Goal: Task Accomplishment & Management: Use online tool/utility

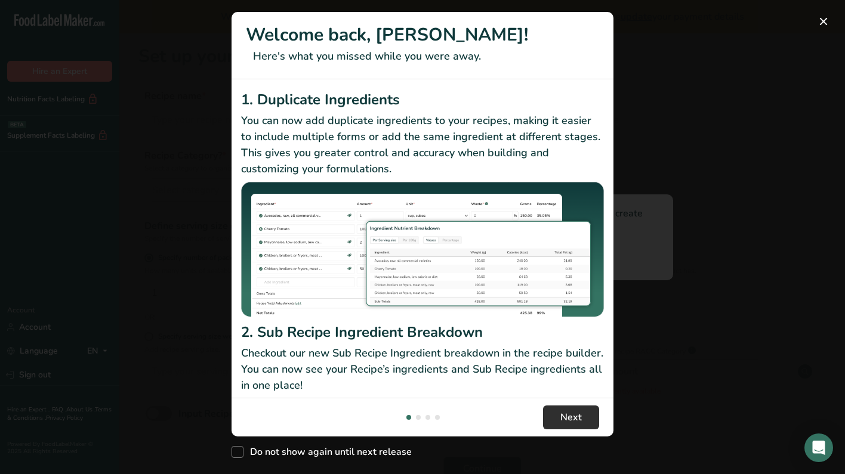
click at [560, 416] on span "Next" at bounding box center [570, 418] width 21 height 14
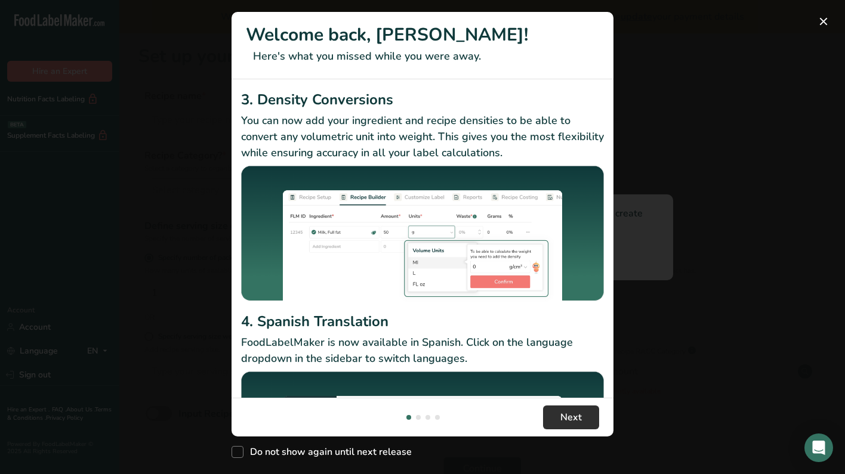
click at [560, 416] on span "Next" at bounding box center [570, 418] width 21 height 14
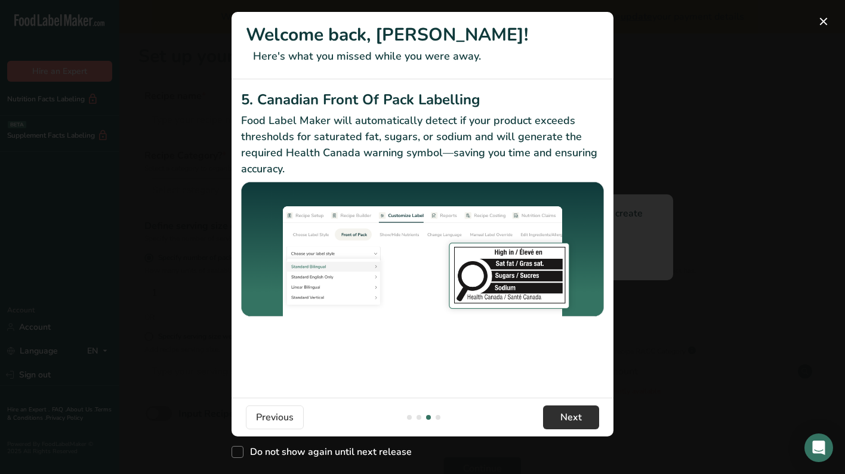
click at [560, 416] on span "Next" at bounding box center [570, 418] width 21 height 14
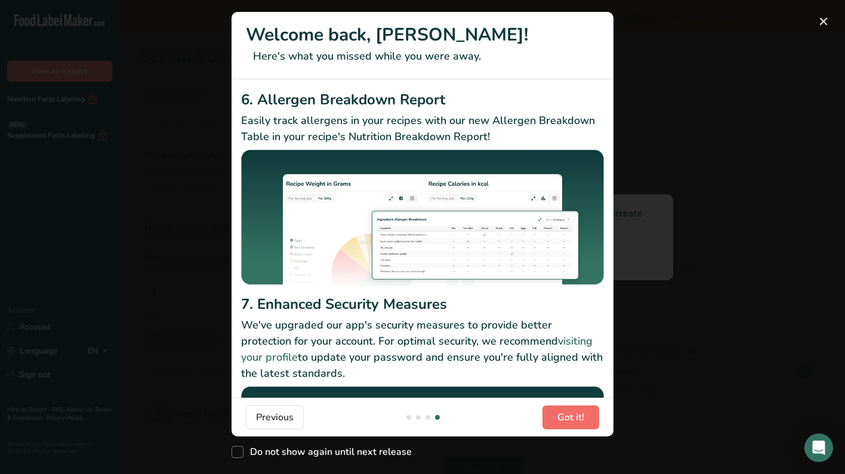
click at [560, 416] on span "Got it!" at bounding box center [570, 418] width 27 height 14
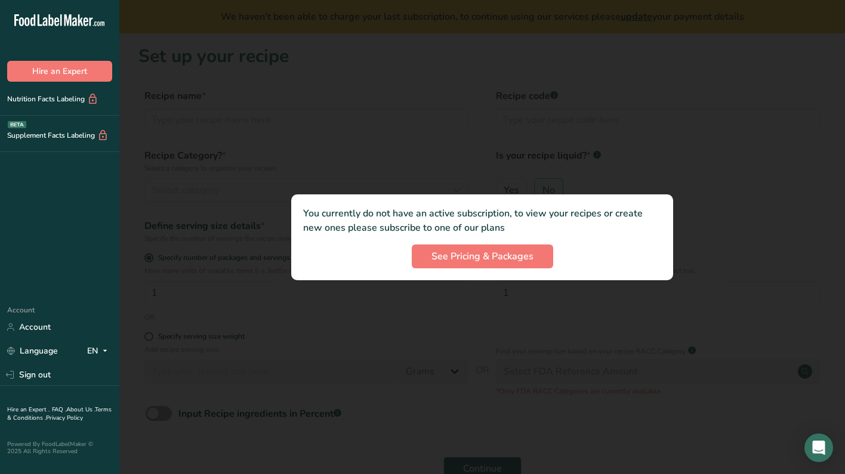
click at [560, 416] on button "Got it!" at bounding box center [578, 426] width 60 height 25
click at [686, 201] on div at bounding box center [482, 237] width 726 height 474
click at [24, 336] on link "Account" at bounding box center [59, 327] width 119 height 21
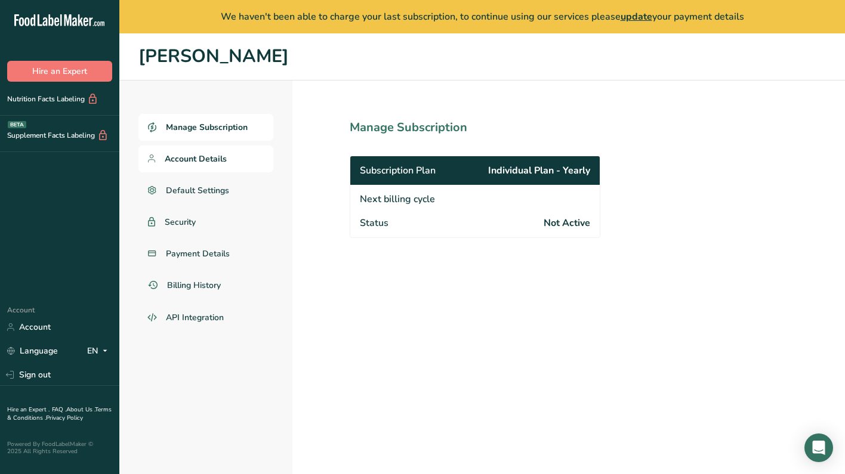
click at [193, 155] on span "Account Details" at bounding box center [196, 159] width 62 height 13
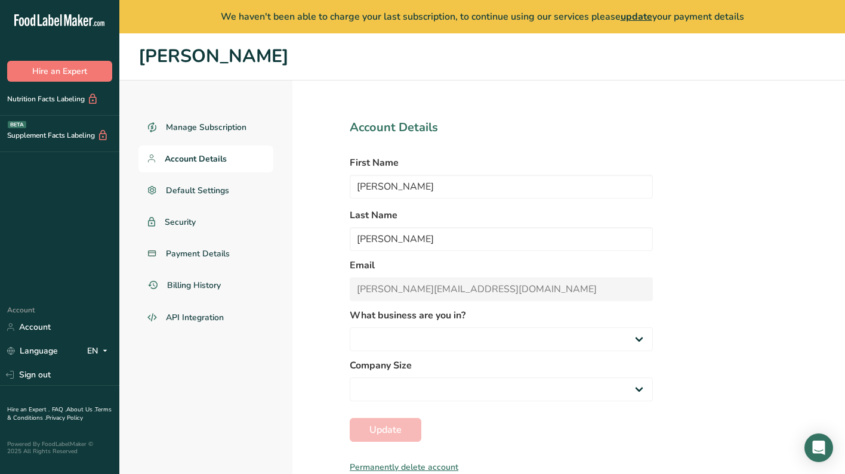
select select "1"
select select "2"
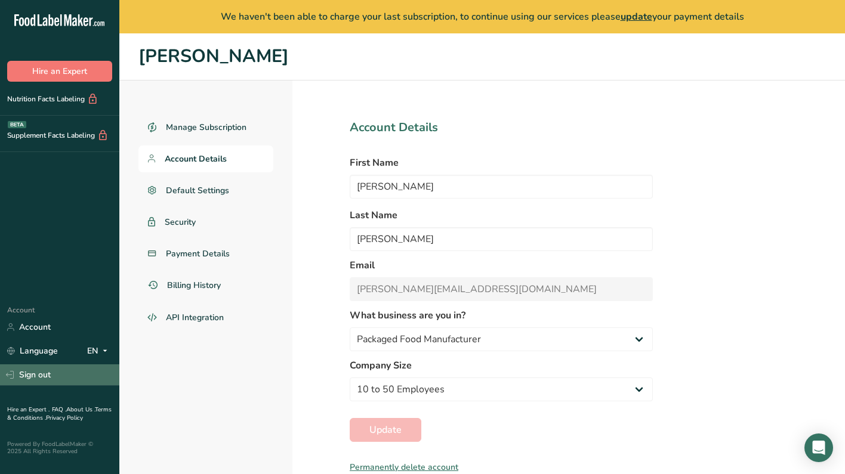
click at [59, 380] on link "Sign out" at bounding box center [59, 375] width 119 height 21
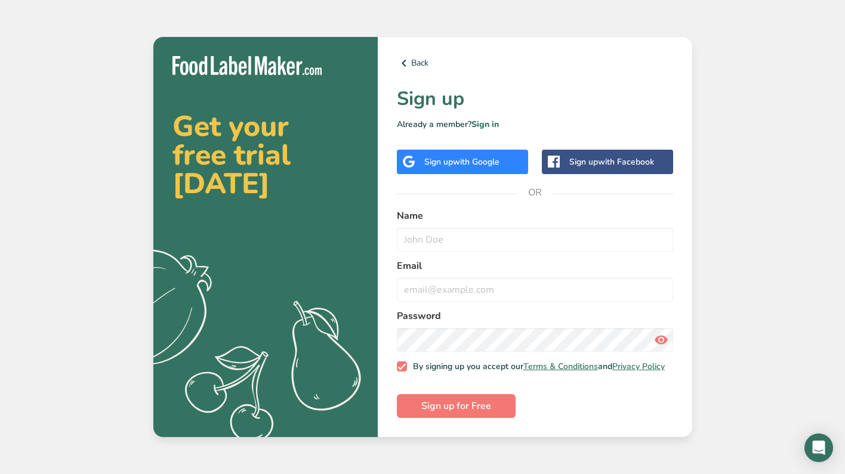
click at [496, 164] on span "with Google" at bounding box center [476, 161] width 47 height 11
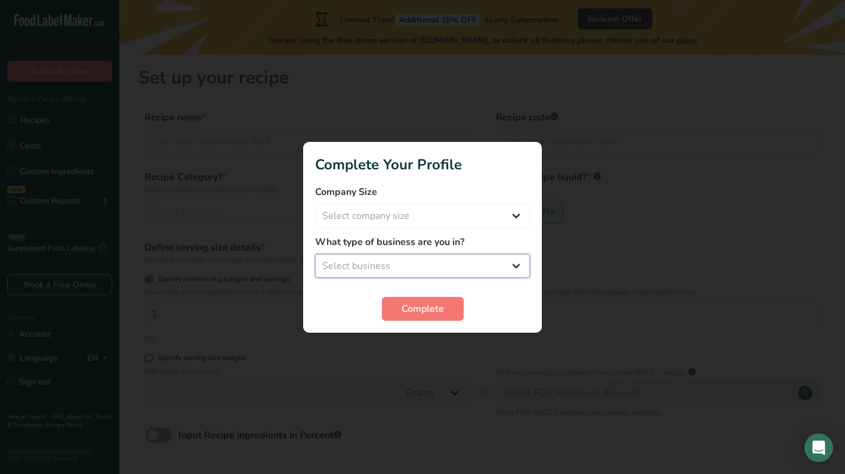
select select "1"
click at [436, 304] on span "Complete" at bounding box center [423, 309] width 42 height 14
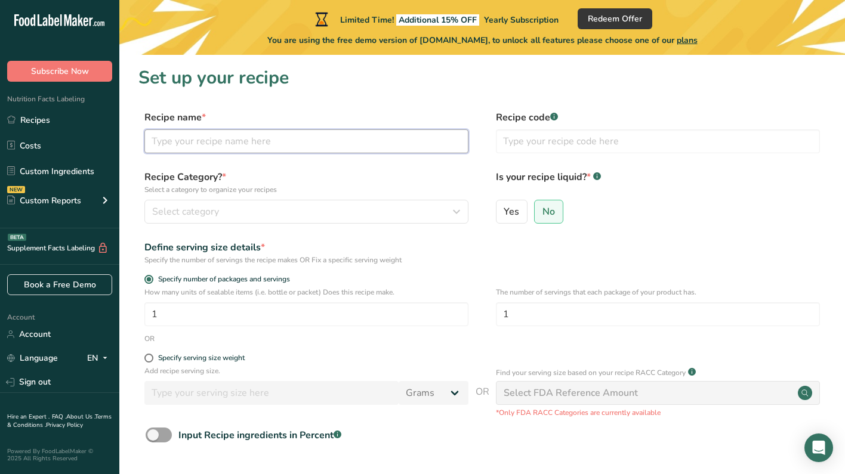
click at [287, 140] on input "text" at bounding box center [306, 141] width 324 height 24
type input "Chocolate Bars"
click at [224, 215] on div "Select category" at bounding box center [302, 212] width 301 height 14
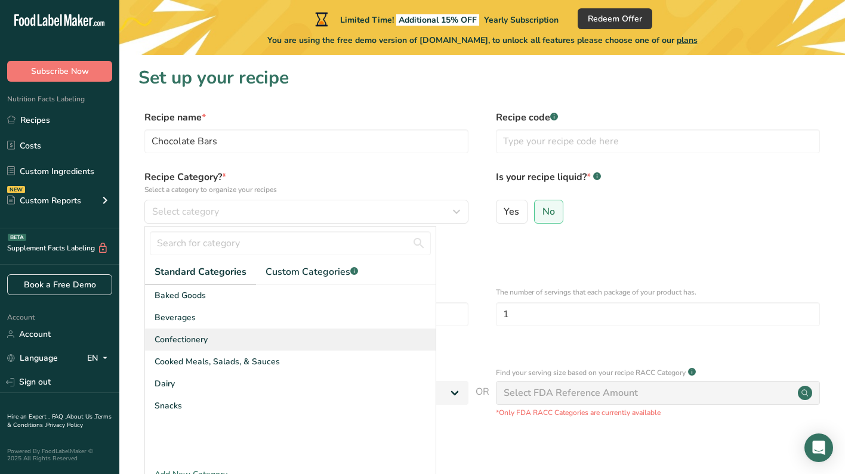
click at [200, 340] on span "Confectionery" at bounding box center [181, 340] width 53 height 13
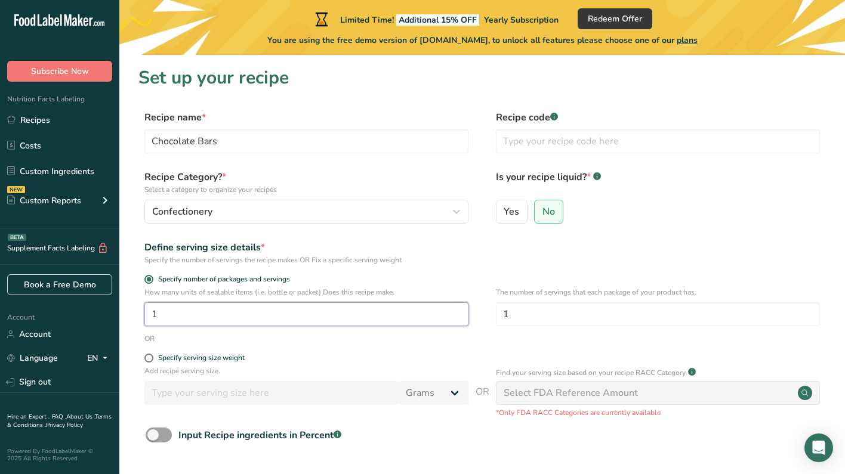
click at [291, 313] on input "1" at bounding box center [306, 315] width 324 height 24
type input "10"
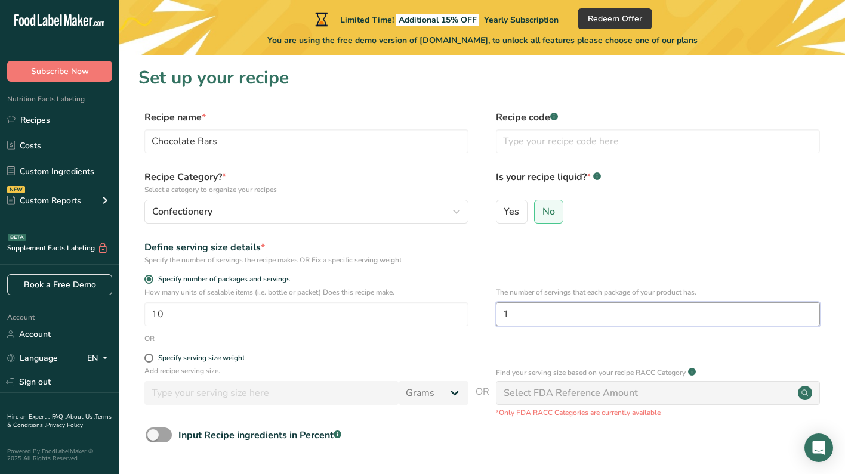
click at [576, 324] on input "1" at bounding box center [658, 315] width 324 height 24
type input "10"
click at [444, 344] on div "OR" at bounding box center [481, 339] width 687 height 11
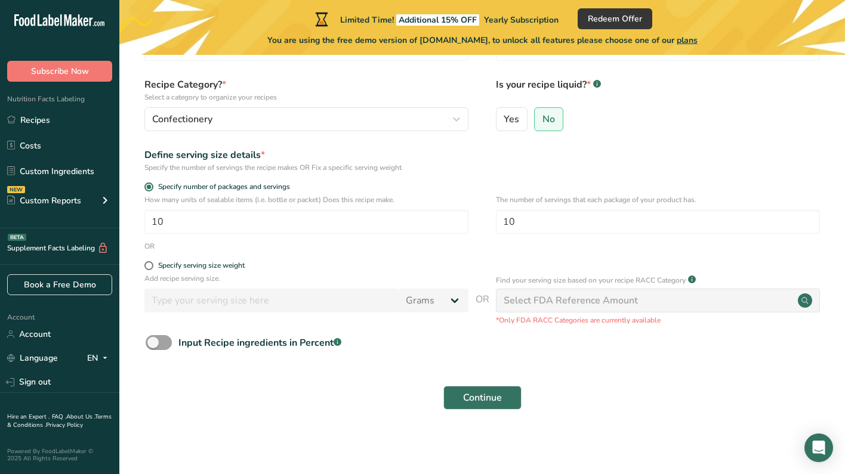
scroll to position [92, 0]
click at [147, 267] on span at bounding box center [148, 266] width 9 height 9
click at [147, 267] on input "Specify serving size weight" at bounding box center [148, 267] width 8 height 8
radio input "true"
radio input "false"
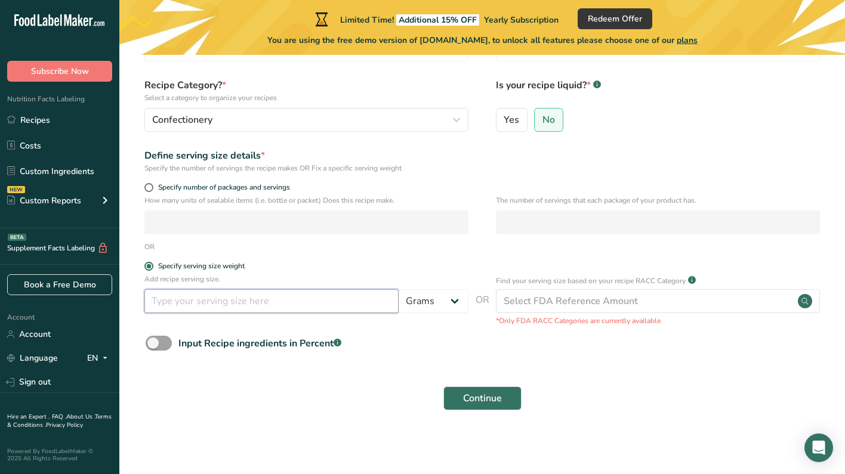
click at [201, 310] on input "number" at bounding box center [271, 301] width 254 height 24
type input "10"
click at [480, 340] on div "Input Recipe ingredients in Percent .a-a{fill:#347362;}.b-a{fill:#fff;}" at bounding box center [481, 348] width 687 height 24
click at [477, 401] on span "Continue" at bounding box center [482, 398] width 39 height 14
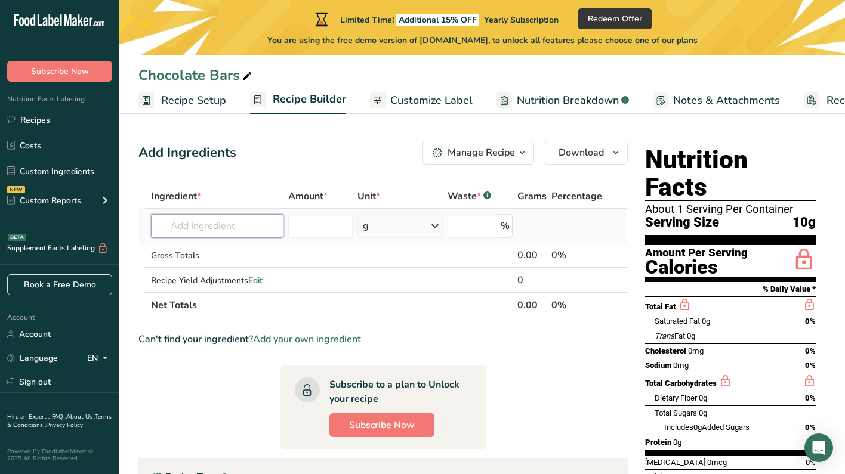
click at [259, 229] on input "text" at bounding box center [217, 226] width 132 height 24
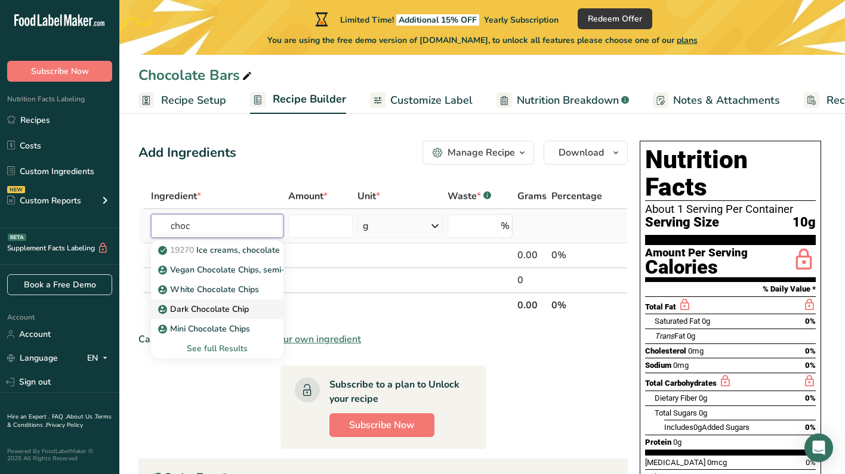
type input "choc"
click at [230, 307] on p "Dark Chocolate Chip" at bounding box center [205, 309] width 88 height 13
type input "Dark Chocolate Chip"
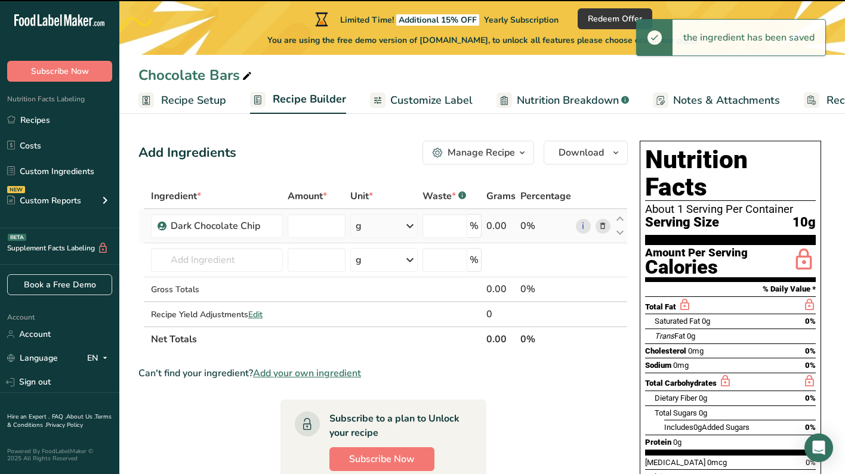
type input "0"
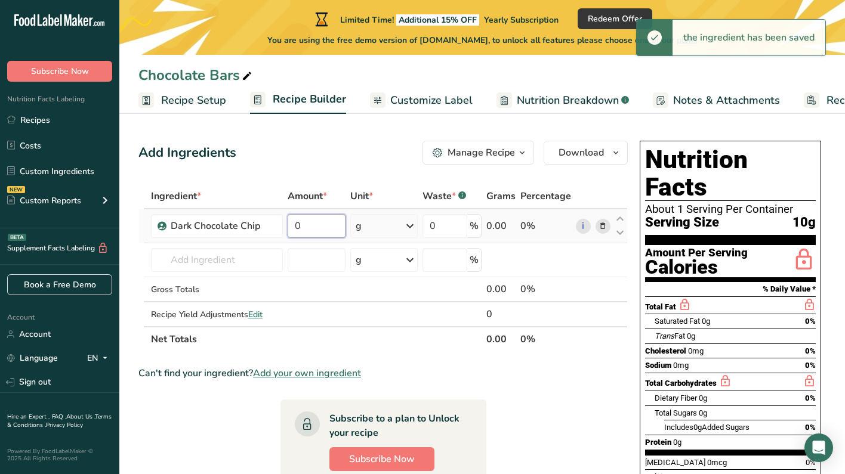
click at [314, 231] on input "0" at bounding box center [316, 226] width 57 height 24
type input "10"
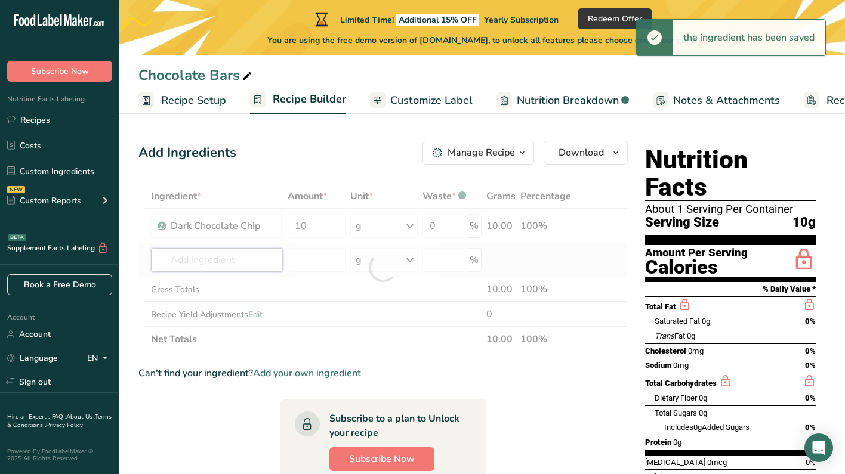
click at [251, 259] on div "Ingredient * Amount * Unit * Waste * .a-a{fill:#347362;}.b-a{fill:#fff;} Grams …" at bounding box center [382, 268] width 489 height 168
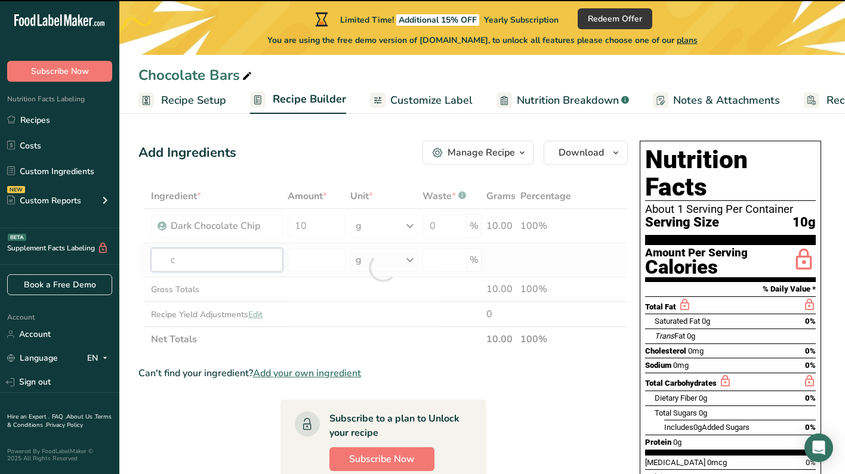
type input "co"
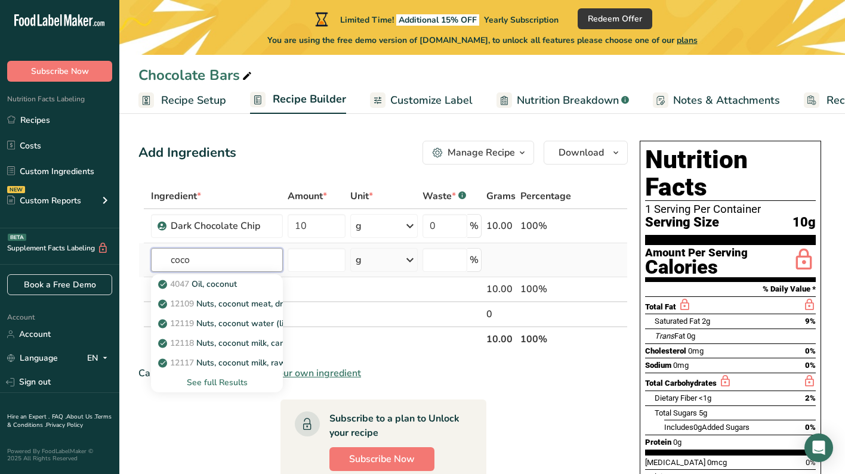
type input "coco"
click at [216, 385] on div "See full Results" at bounding box center [217, 382] width 113 height 13
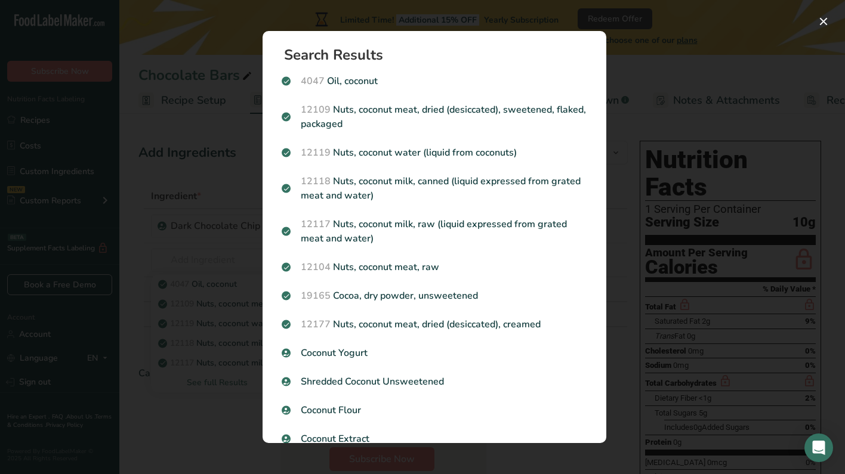
click at [238, 255] on div "Search results modal" at bounding box center [422, 237] width 845 height 474
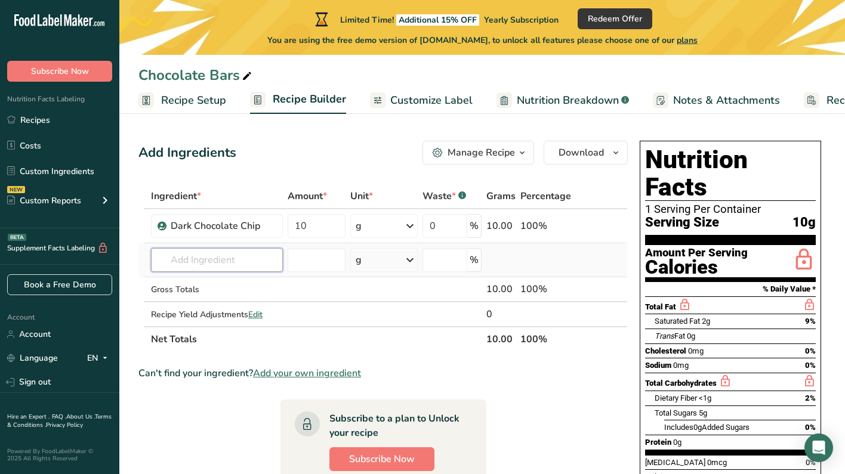
click at [214, 264] on input "text" at bounding box center [217, 260] width 132 height 24
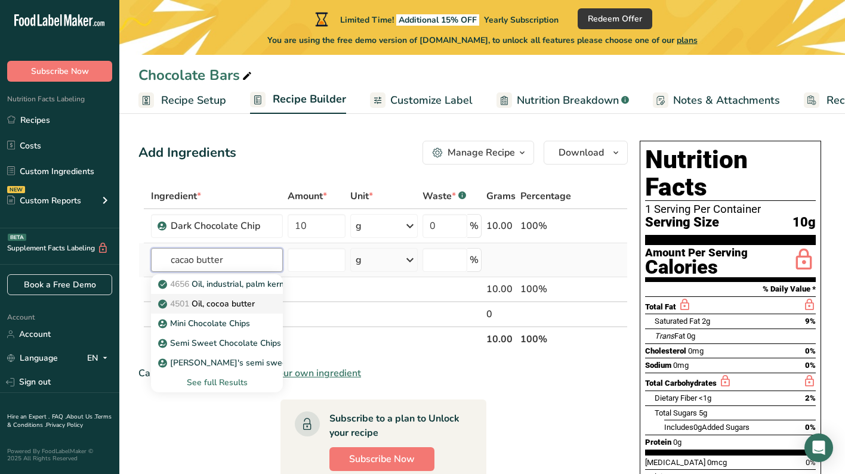
type input "cacao butter"
click at [246, 306] on p "4501 Oil, cocoa butter" at bounding box center [208, 304] width 94 height 13
type input "Oil, cocoa butter"
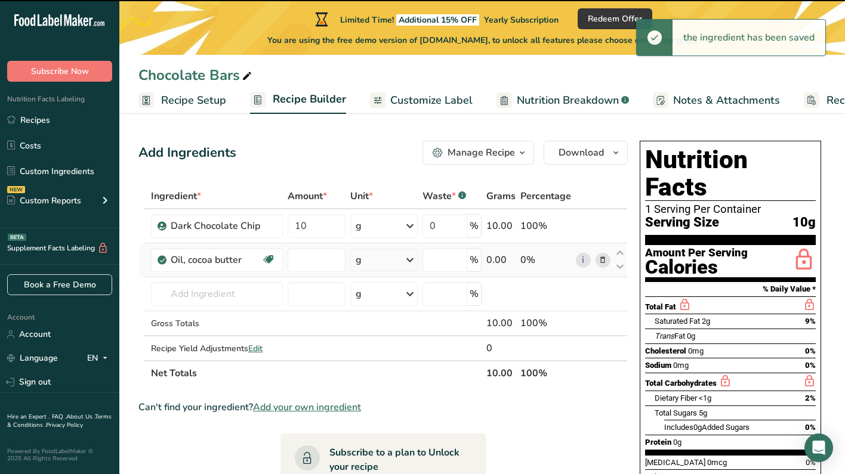
type input "0"
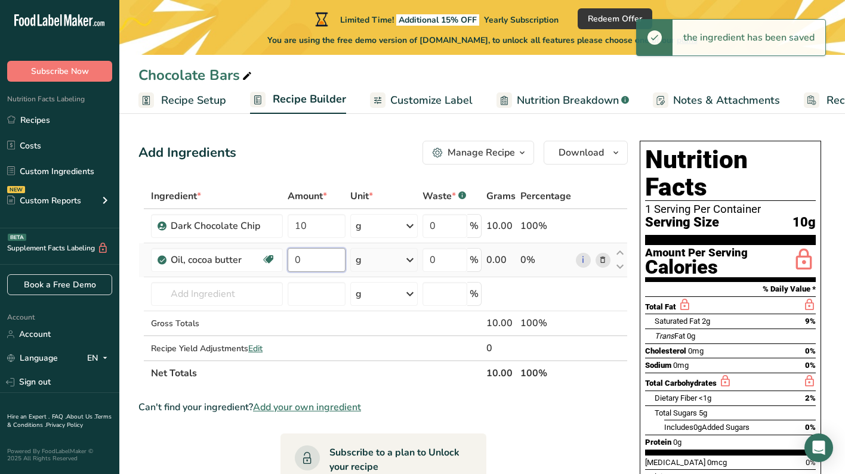
click at [327, 260] on input "0" at bounding box center [316, 260] width 57 height 24
type input "1"
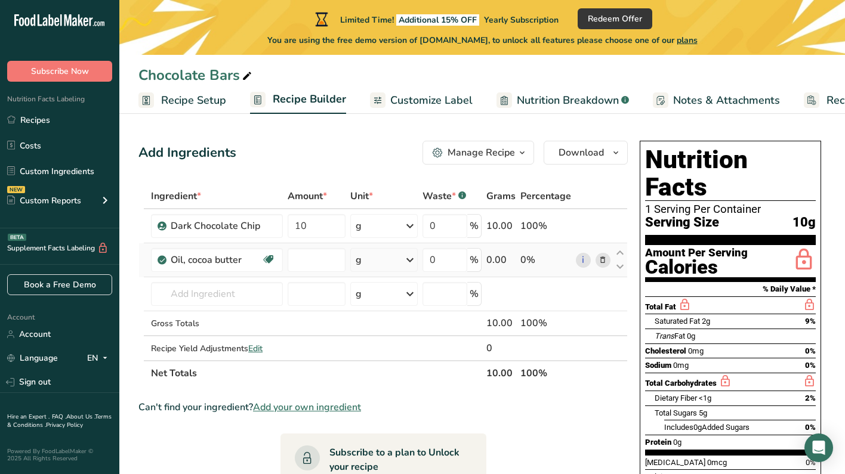
type input "0"
click at [402, 257] on div "Ingredient * Amount * Unit * Waste * .a-a{fill:#347362;}.b-a{fill:#fff;} Grams …" at bounding box center [382, 285] width 489 height 202
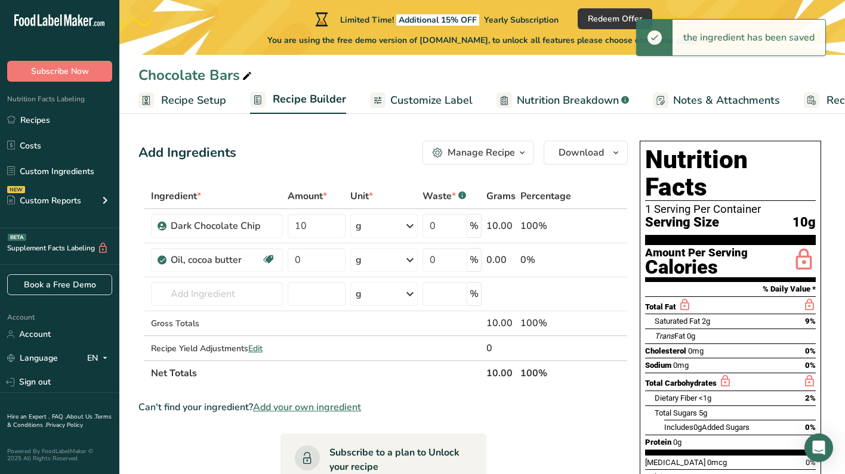
click at [409, 259] on icon at bounding box center [410, 259] width 14 height 21
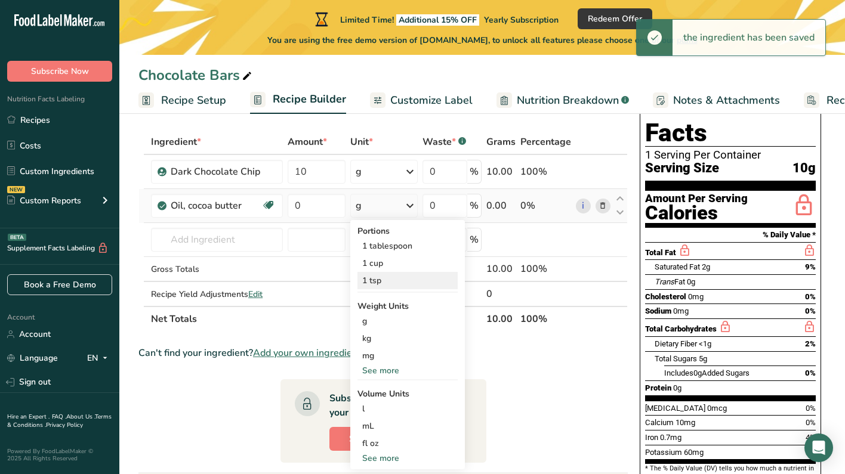
scroll to position [63, 0]
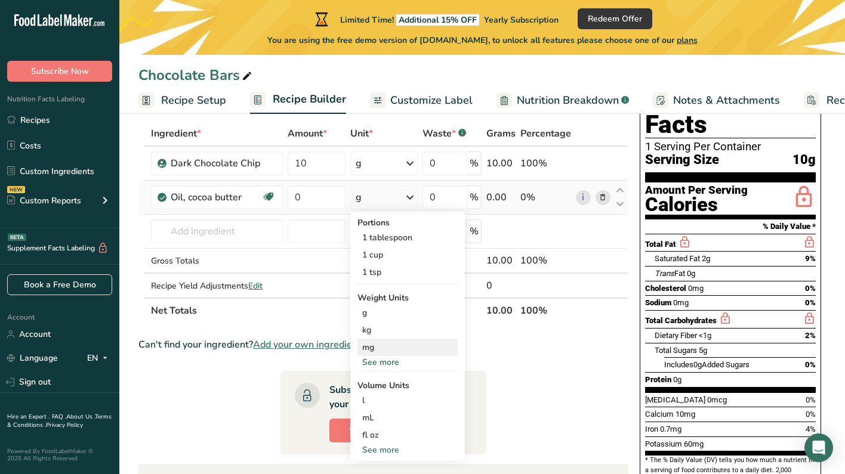
click at [400, 341] on div "mg" at bounding box center [407, 347] width 100 height 17
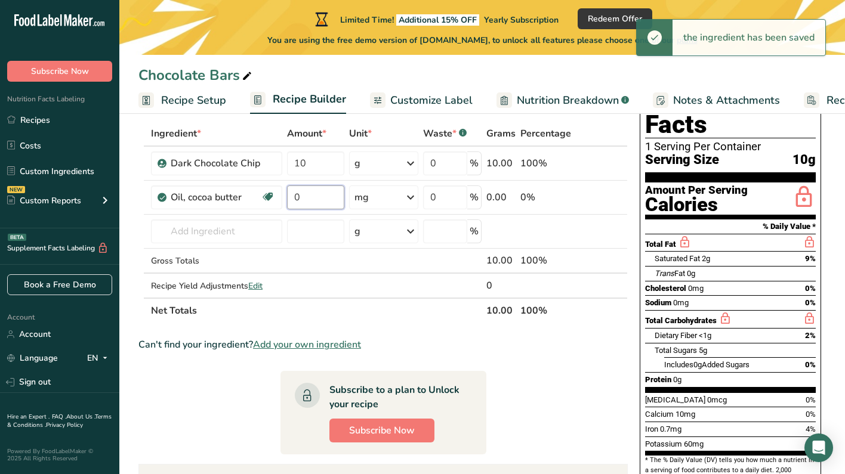
click at [319, 200] on input "0" at bounding box center [315, 198] width 57 height 24
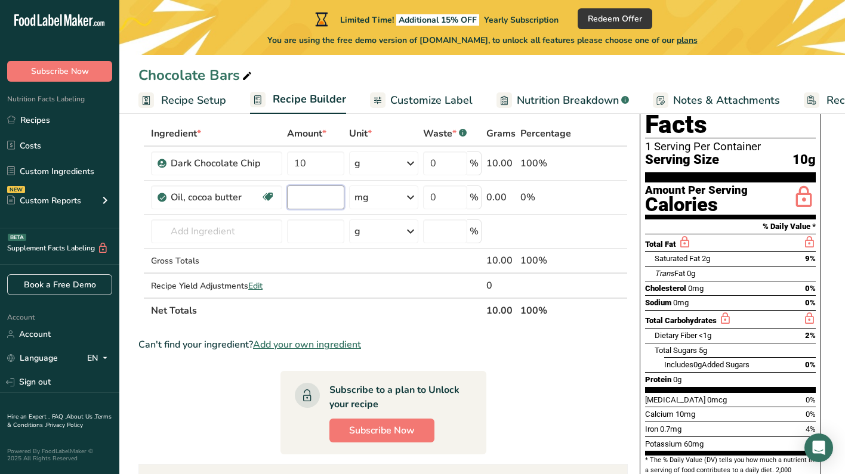
type input "9"
type input "100"
click at [323, 227] on div "Ingredient * Amount * Unit * Waste * .a-a{fill:#347362;}.b-a{fill:#fff;} Grams …" at bounding box center [382, 222] width 489 height 202
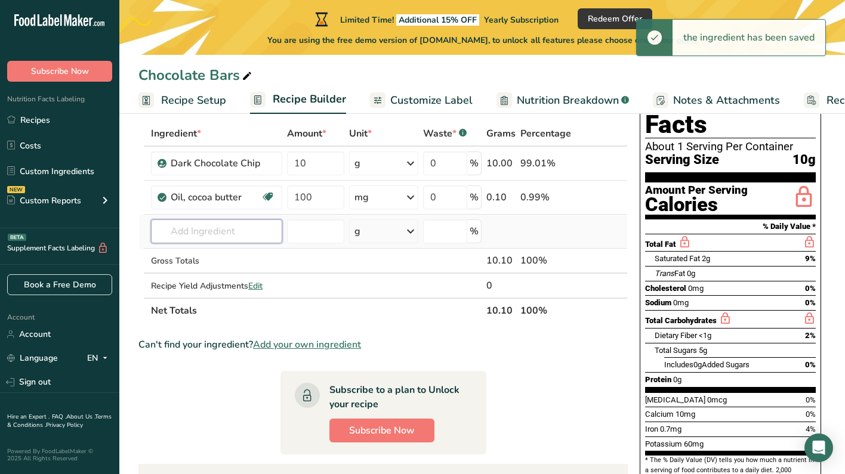
click at [229, 229] on input "text" at bounding box center [216, 232] width 131 height 24
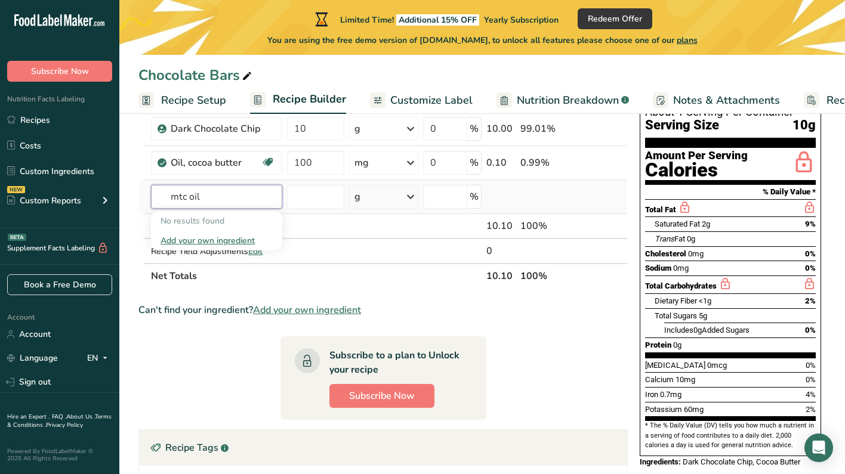
scroll to position [95, 0]
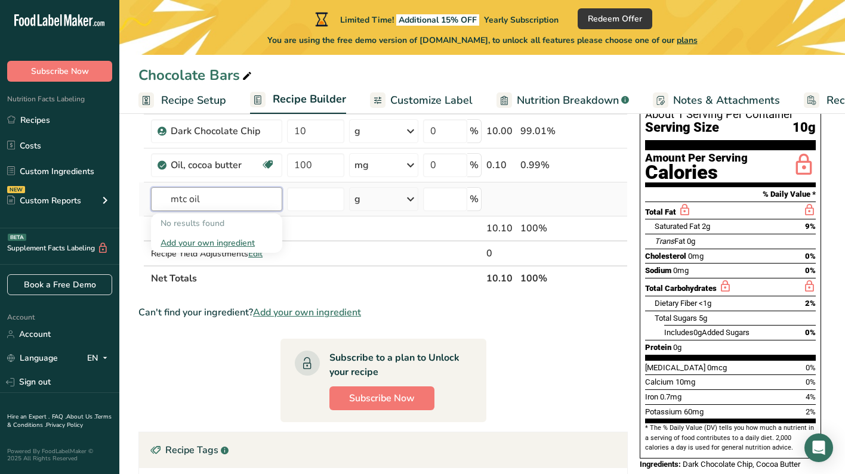
type input "mtc oil"
click at [237, 244] on div "Add your own ingredient" at bounding box center [217, 243] width 112 height 13
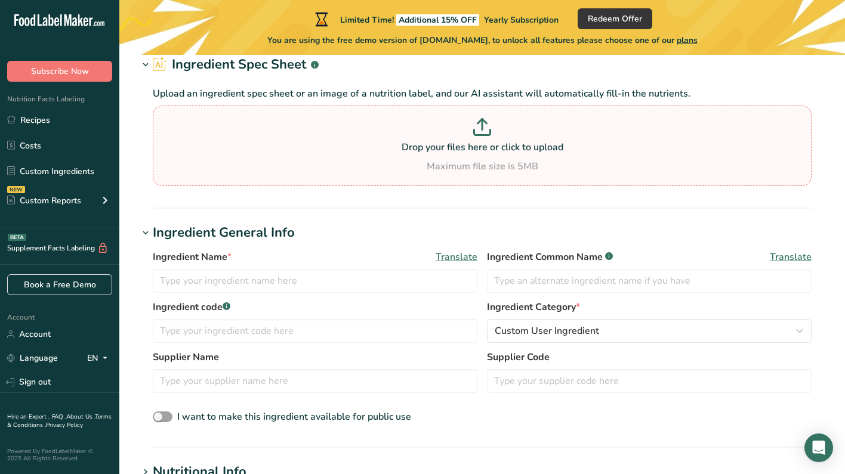
scroll to position [90, 0]
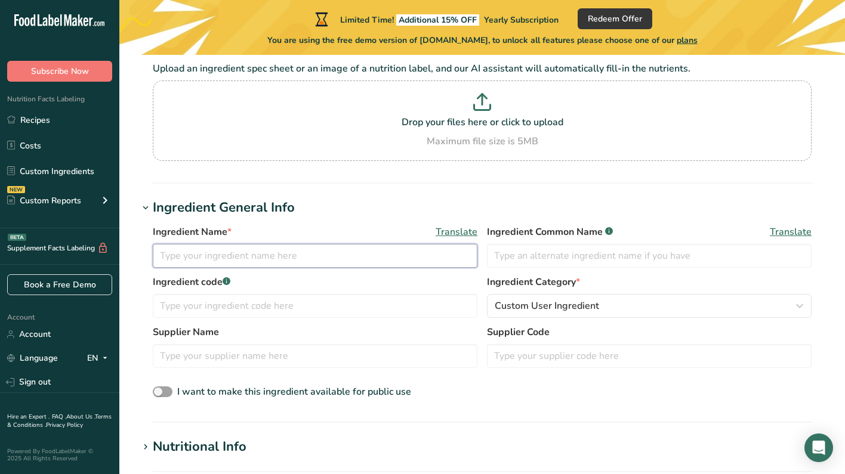
click at [240, 255] on input "text" at bounding box center [315, 256] width 325 height 24
type input "M"
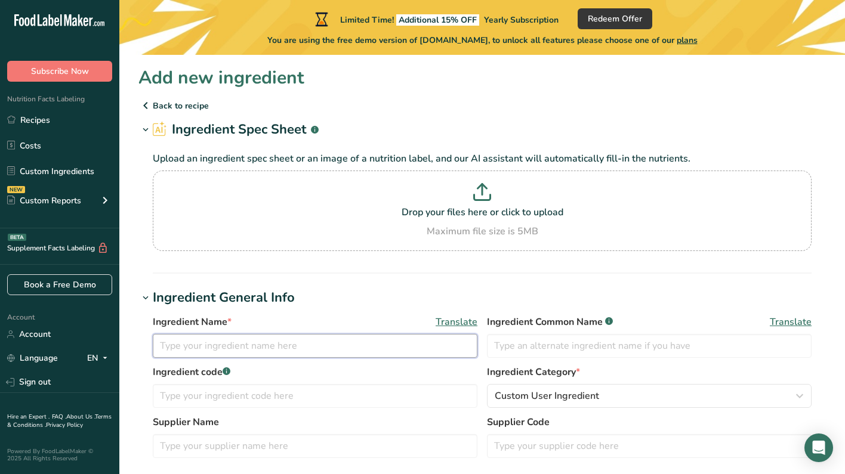
scroll to position [0, 0]
click at [195, 101] on p "Back to recipe" at bounding box center [481, 105] width 687 height 14
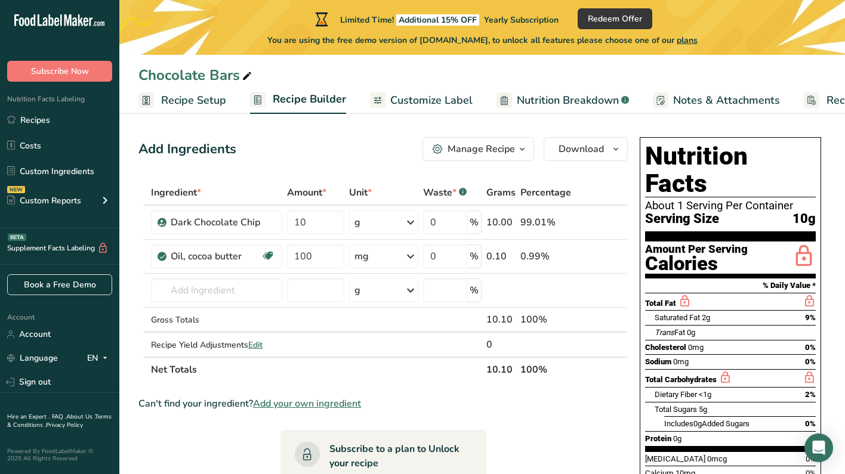
scroll to position [4, 0]
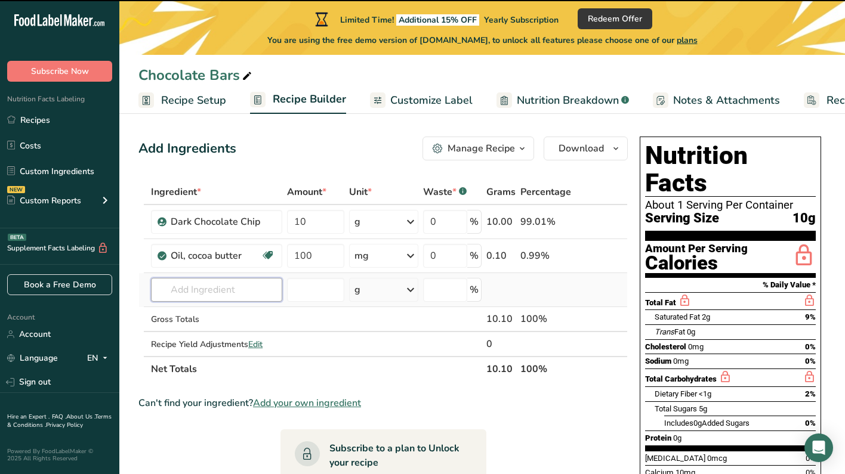
click at [247, 295] on input "text" at bounding box center [216, 290] width 131 height 24
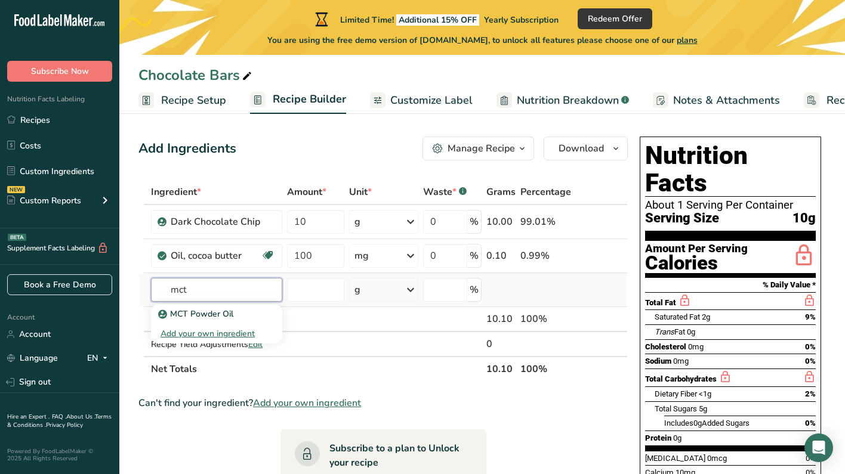
type input "met"
drag, startPoint x: 247, startPoint y: 295, endPoint x: 224, endPoint y: 317, distance: 31.6
click at [224, 317] on p "MCT Powder Oil" at bounding box center [197, 314] width 73 height 13
type input "MCT Powder Oil"
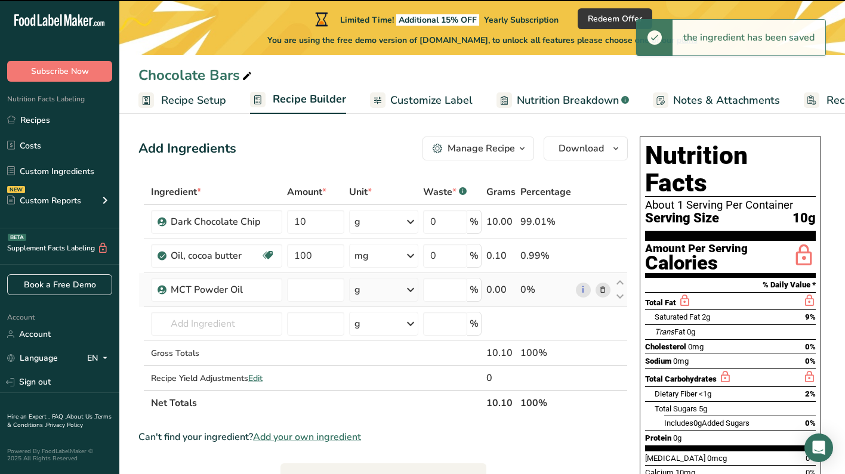
type input "0"
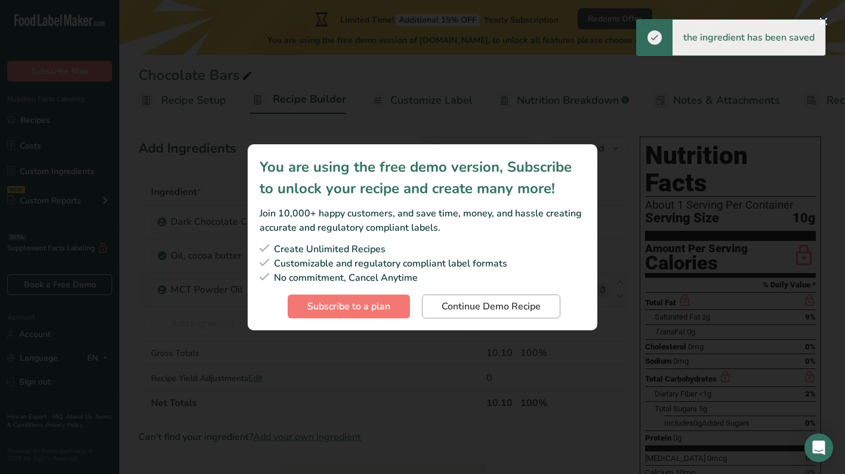
click at [480, 313] on span "Continue Demo Recipe" at bounding box center [491, 307] width 99 height 14
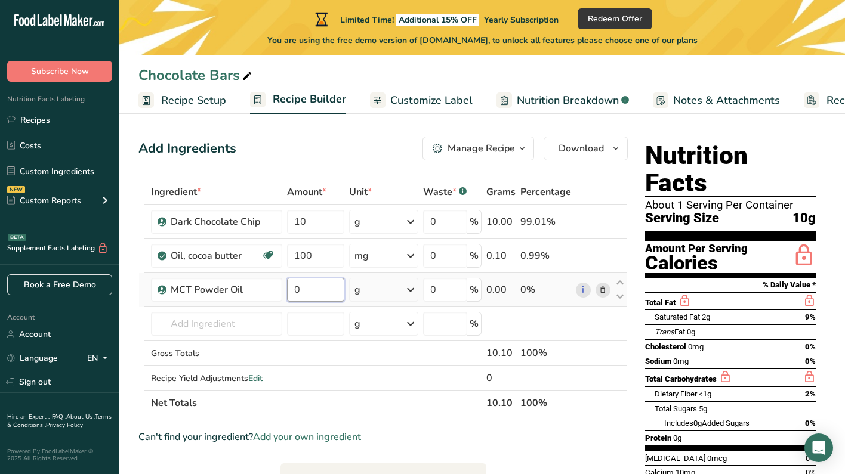
click at [325, 293] on input "0" at bounding box center [315, 290] width 57 height 24
type input "10"
click at [411, 292] on div "Ingredient * Amount * Unit * Waste * .a-a{fill:#347362;}.b-a{fill:#fff;} Grams …" at bounding box center [382, 298] width 489 height 236
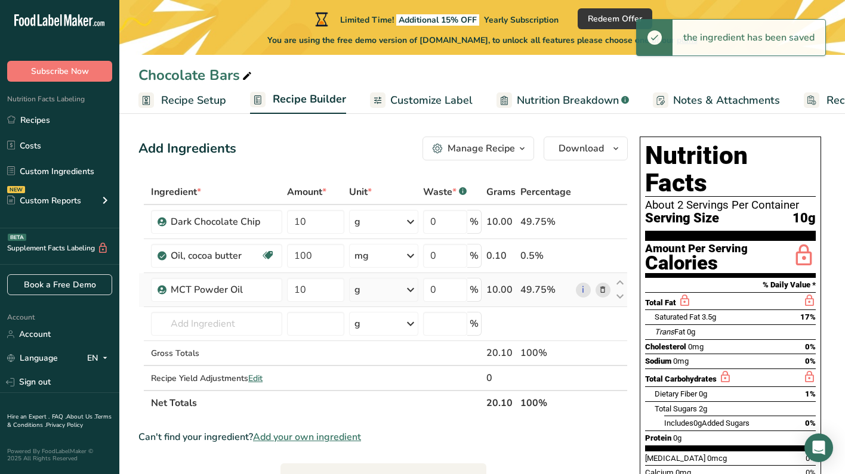
click at [411, 292] on icon at bounding box center [410, 289] width 14 height 21
click at [388, 372] on div "mg" at bounding box center [406, 369] width 100 height 17
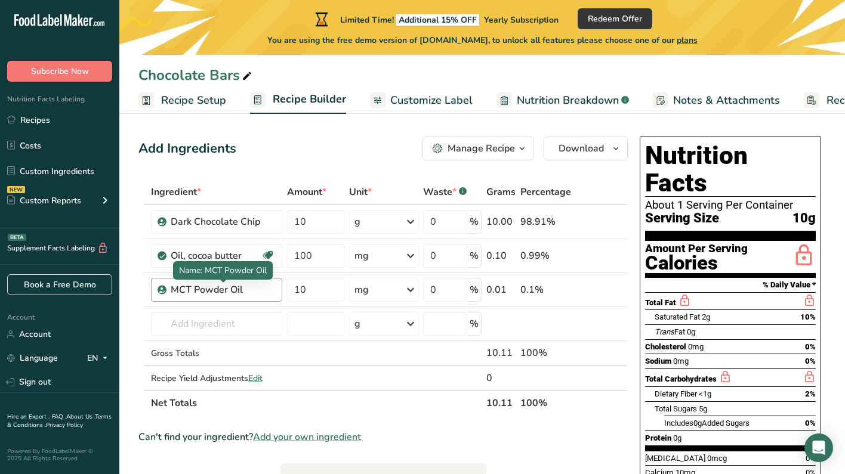
click at [227, 293] on div "MCT Powder Oil" at bounding box center [223, 290] width 104 height 14
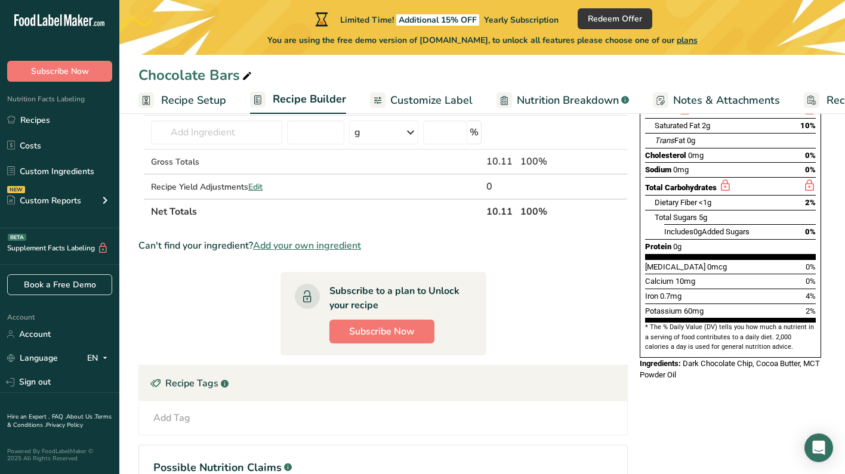
scroll to position [195, 0]
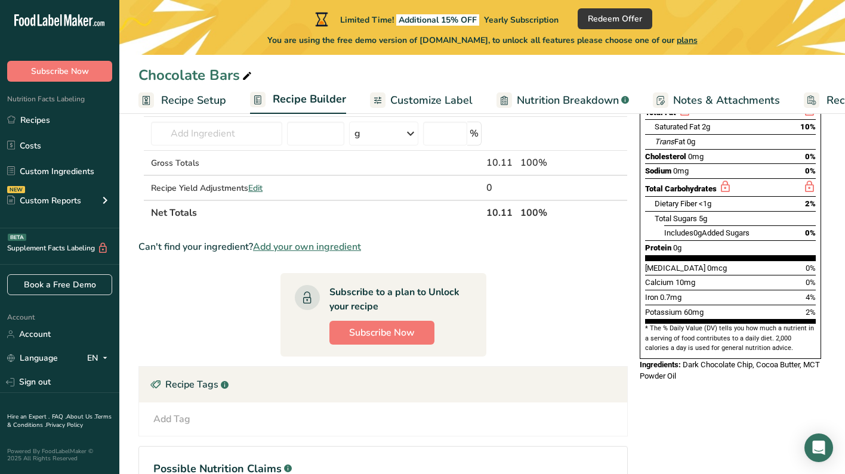
click at [323, 246] on span "Add your own ingredient" at bounding box center [307, 247] width 108 height 14
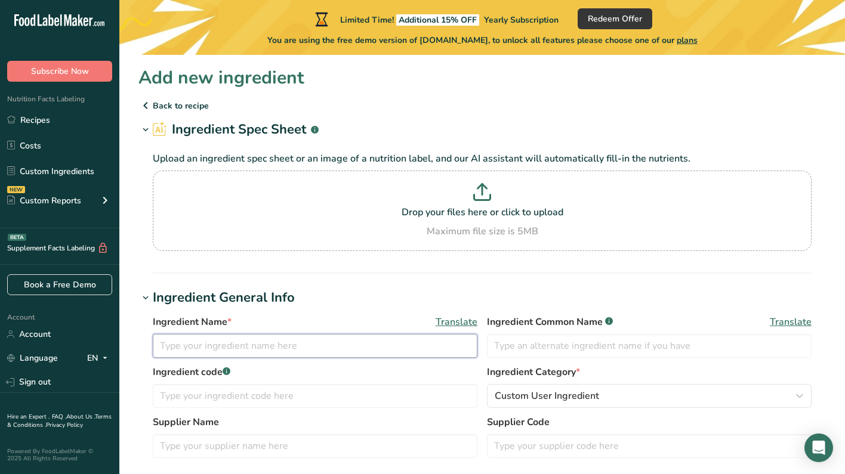
click at [313, 342] on input "text" at bounding box center [315, 346] width 325 height 24
click at [168, 104] on p "Back to recipe" at bounding box center [481, 105] width 687 height 14
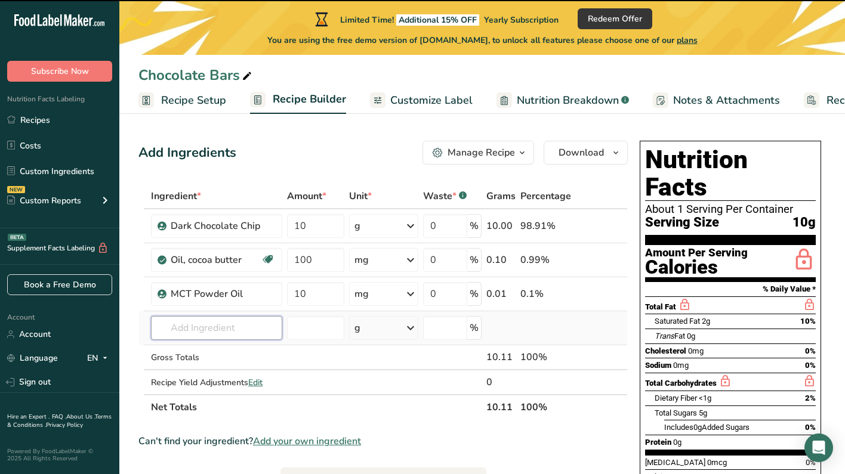
click at [223, 325] on input "text" at bounding box center [216, 328] width 131 height 24
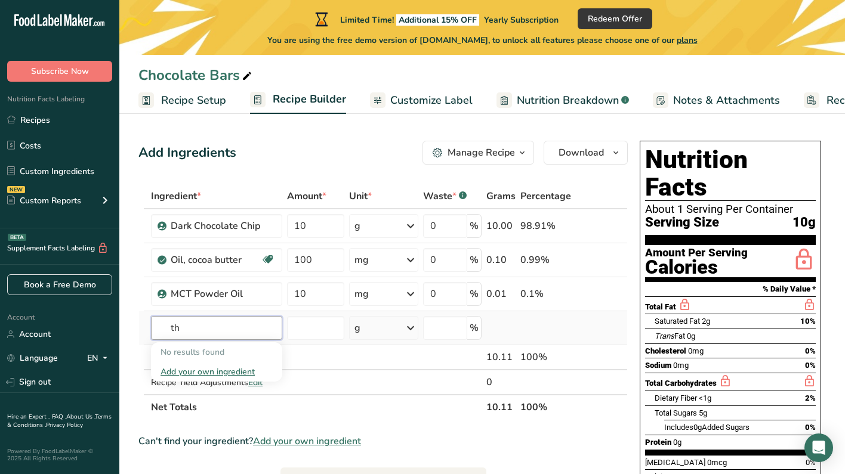
type input "t"
type input "T"
type input "cannabis"
click at [342, 386] on td at bounding box center [315, 383] width 61 height 24
click at [426, 103] on span "Customize Label" at bounding box center [431, 100] width 82 height 16
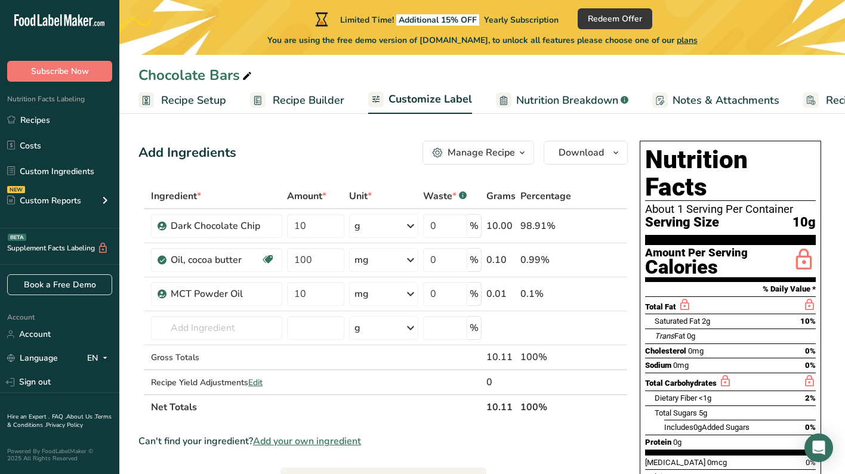
scroll to position [0, 73]
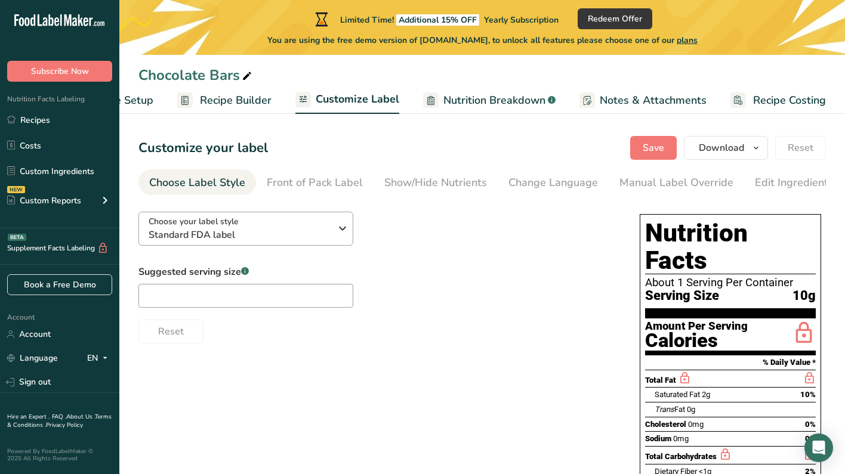
click at [339, 238] on icon "button" at bounding box center [342, 228] width 14 height 21
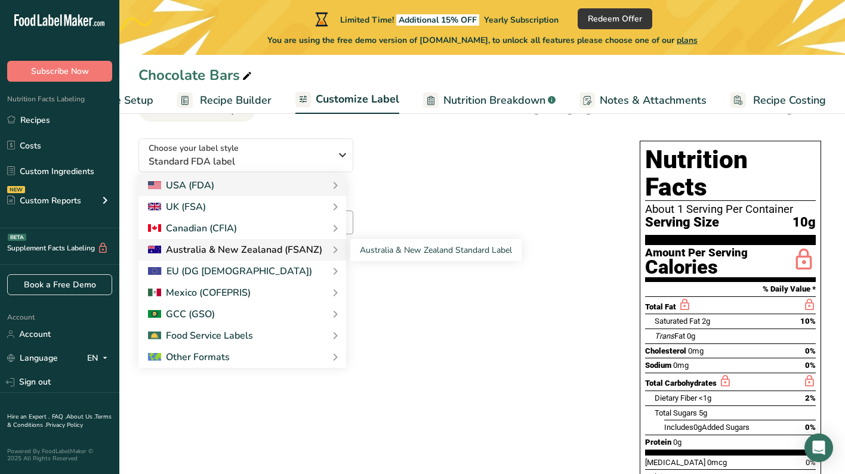
scroll to position [79, 0]
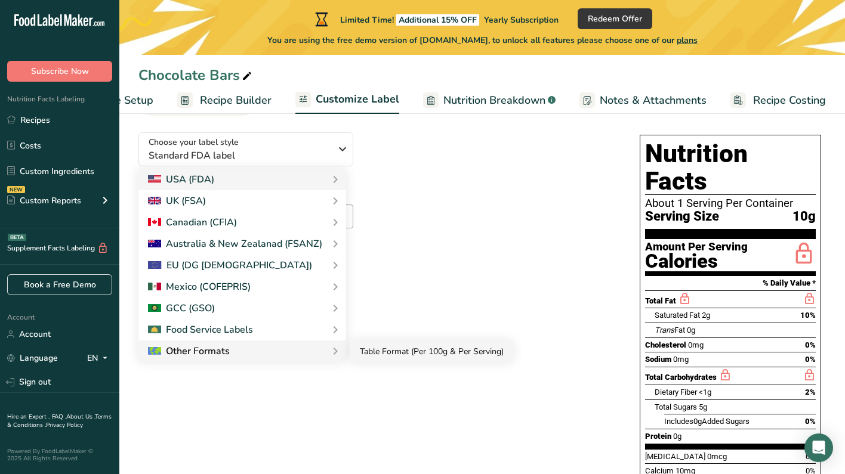
click at [384, 353] on link "Table Format (Per 100g & Per Serving)" at bounding box center [431, 352] width 163 height 22
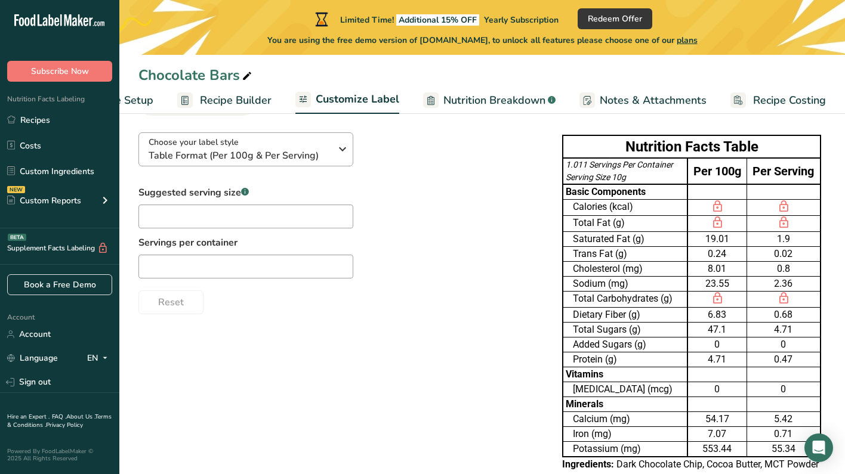
click at [331, 161] on div "Choose your label style Table Format (Per 100g & Per Serving)" at bounding box center [244, 149] width 191 height 27
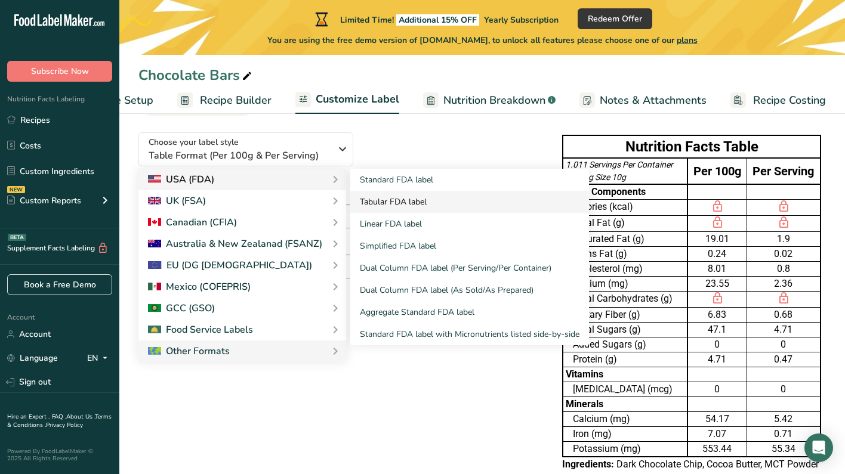
click at [390, 204] on link "Tabular FDA label" at bounding box center [469, 202] width 239 height 22
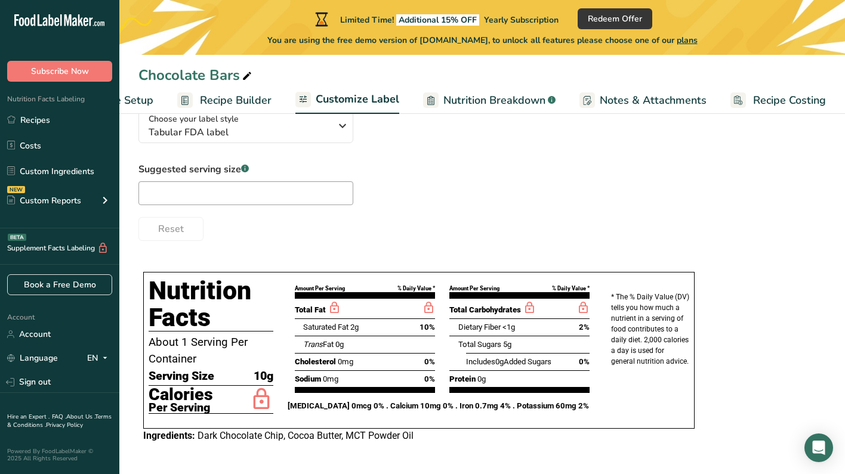
scroll to position [104, 0]
click at [339, 128] on icon "button" at bounding box center [342, 125] width 14 height 21
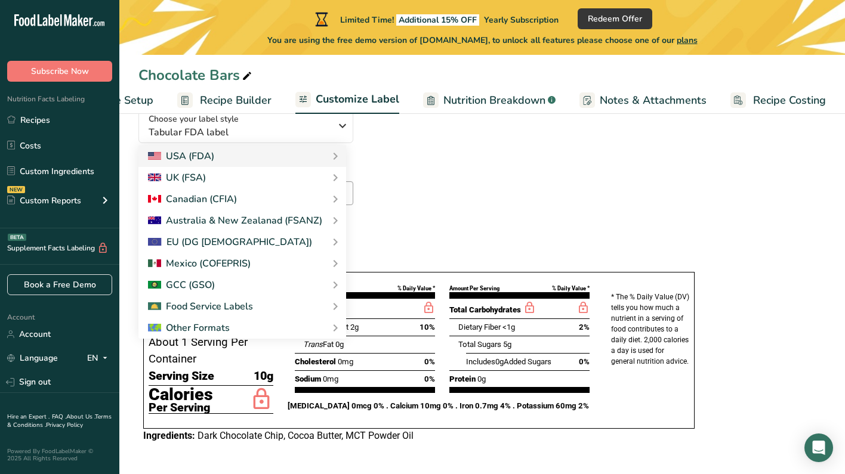
click at [570, 148] on div "Choose your label style Tabular FDA label USA (FDA) Standard FDA label Tabular …" at bounding box center [481, 170] width 687 height 141
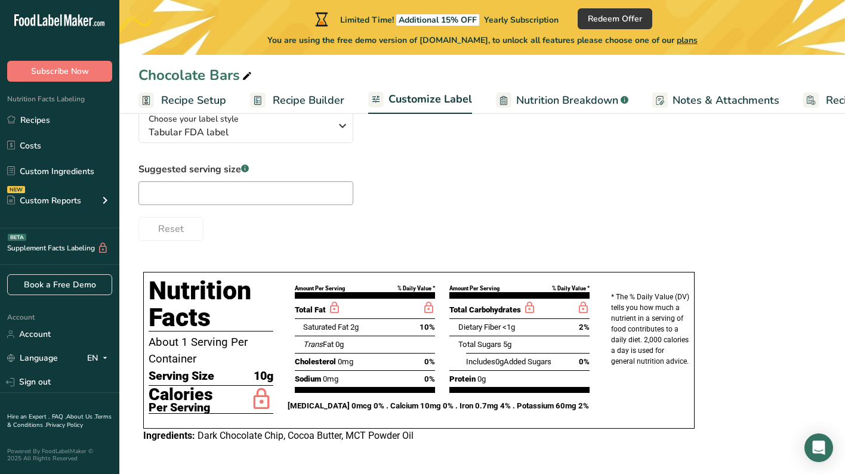
scroll to position [0, 0]
click at [199, 104] on span "Recipe Setup" at bounding box center [193, 100] width 65 height 16
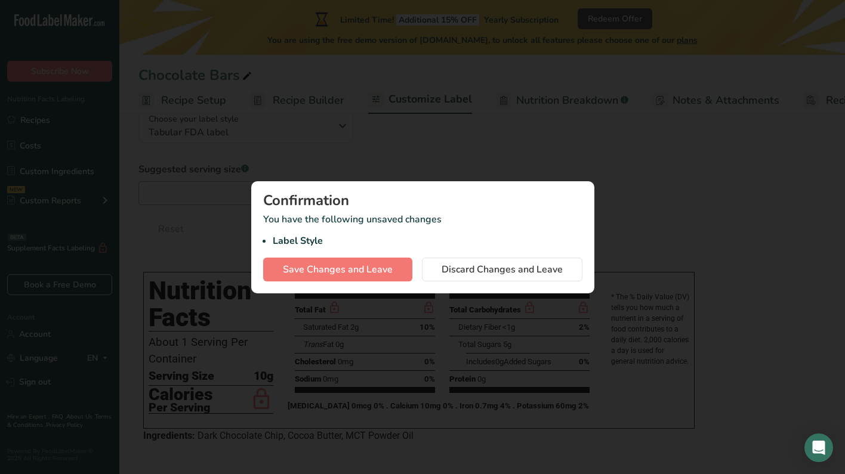
scroll to position [0, 4]
click at [384, 271] on span "Save Changes and Leave" at bounding box center [338, 270] width 110 height 14
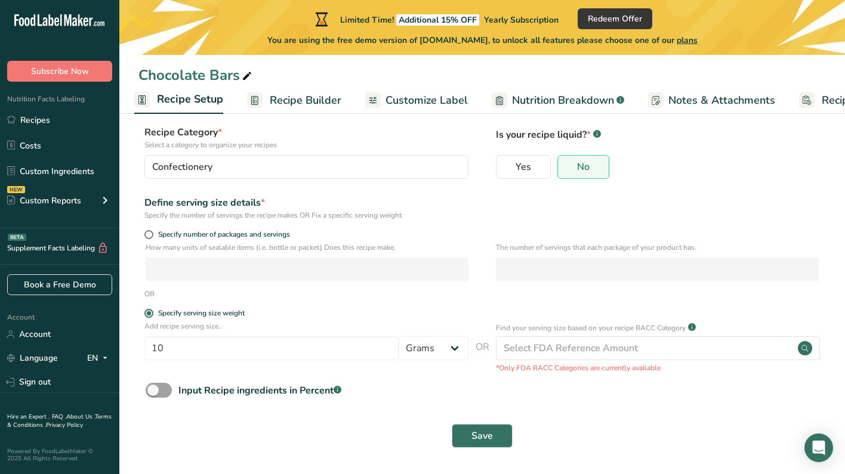
scroll to position [75, 0]
click at [150, 238] on span at bounding box center [148, 235] width 9 height 9
click at [150, 238] on input "Specify number of packages and servings" at bounding box center [148, 236] width 8 height 8
radio input "true"
radio input "false"
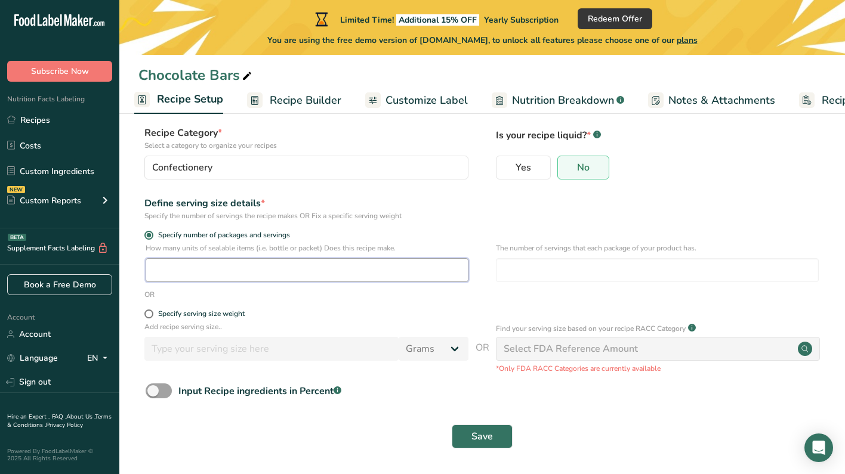
click at [196, 277] on input "number" at bounding box center [307, 270] width 323 height 24
type input "10"
click at [484, 438] on span "Save" at bounding box center [481, 437] width 21 height 14
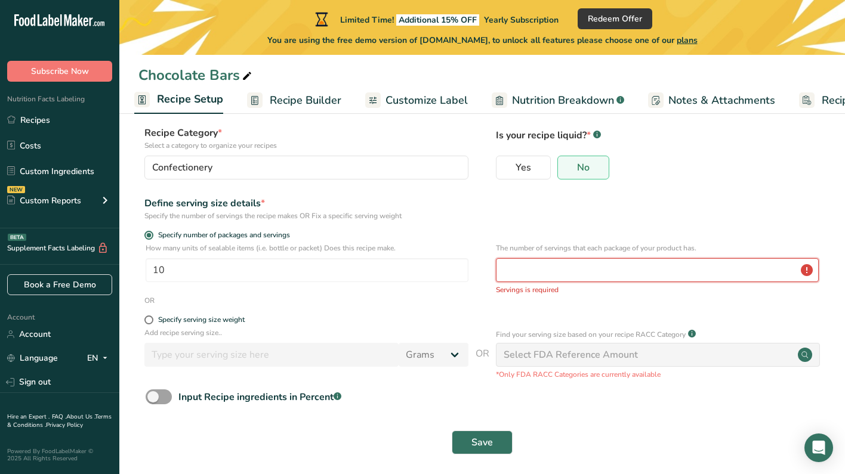
click at [549, 273] on input "number" at bounding box center [657, 270] width 323 height 24
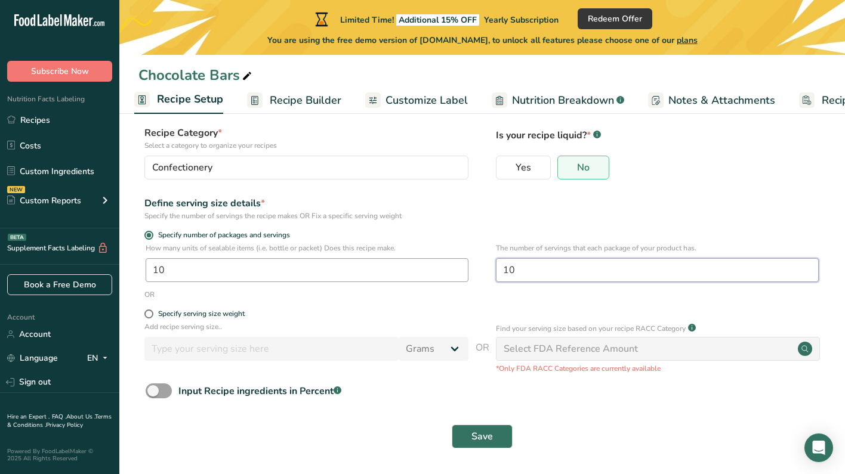
type input "10"
click at [300, 270] on input "10" at bounding box center [307, 270] width 323 height 24
type input "1"
click at [477, 437] on span "Save" at bounding box center [481, 437] width 21 height 14
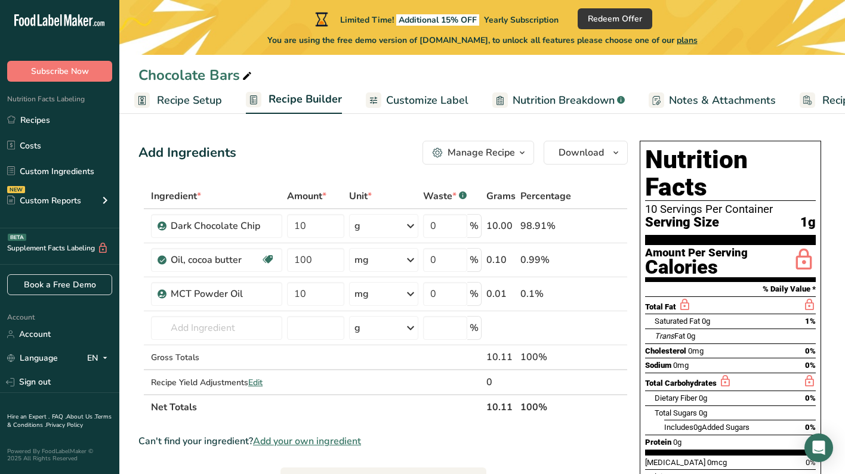
click at [417, 99] on span "Customize Label" at bounding box center [427, 100] width 82 height 16
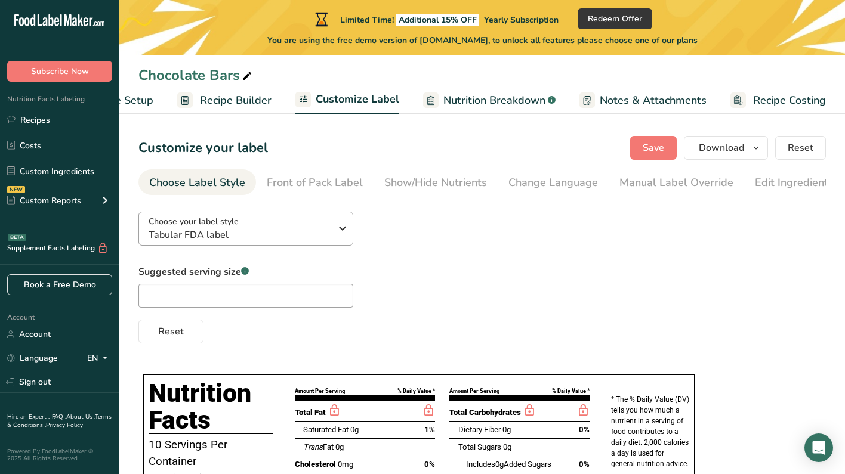
click at [301, 230] on span "Tabular FDA label" at bounding box center [240, 235] width 182 height 14
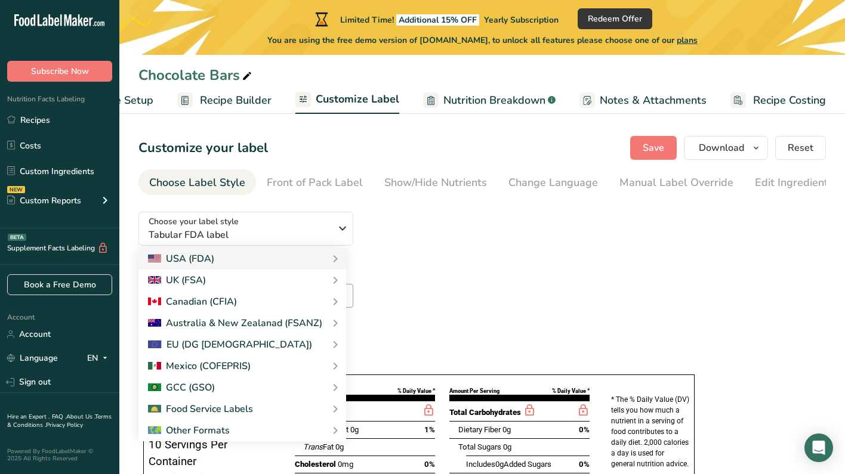
click at [432, 233] on div "Choose your label style Tabular FDA label USA (FDA) Standard FDA label Tabular …" at bounding box center [481, 272] width 687 height 141
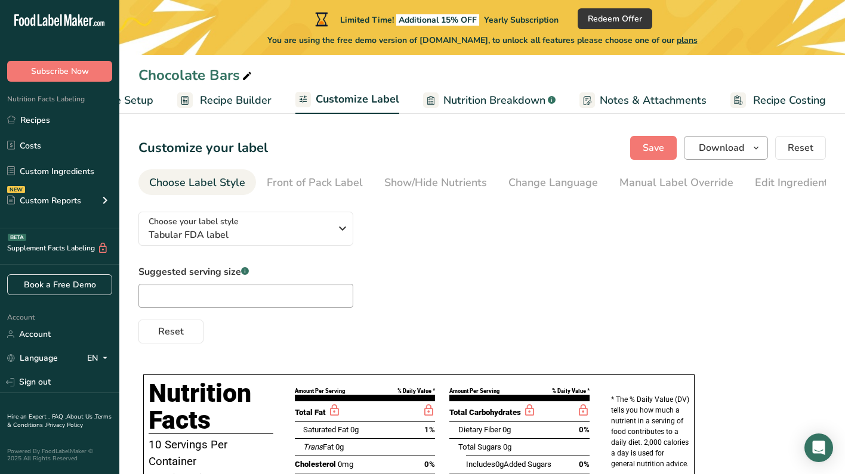
click at [745, 153] on button "Download" at bounding box center [726, 148] width 84 height 24
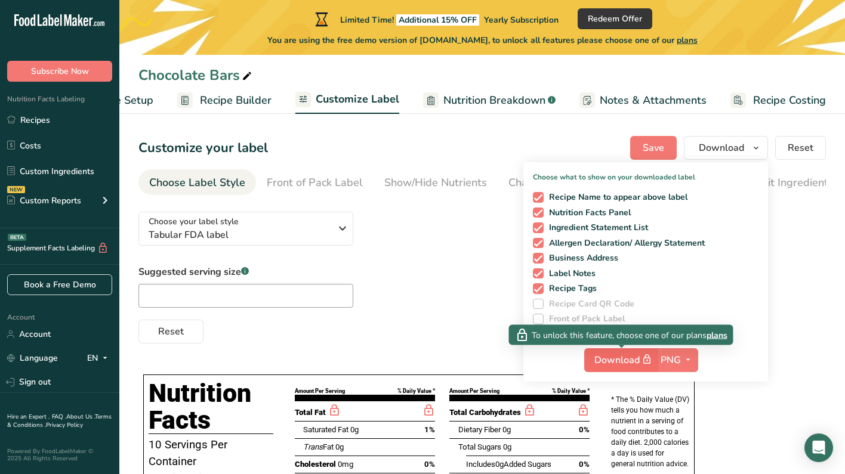
click at [610, 360] on span "Download" at bounding box center [624, 360] width 60 height 15
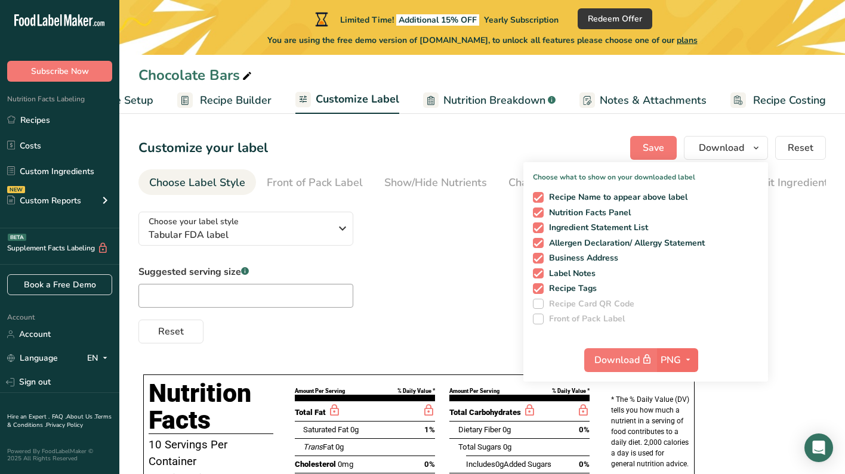
click at [685, 362] on icon "button" at bounding box center [688, 360] width 10 height 15
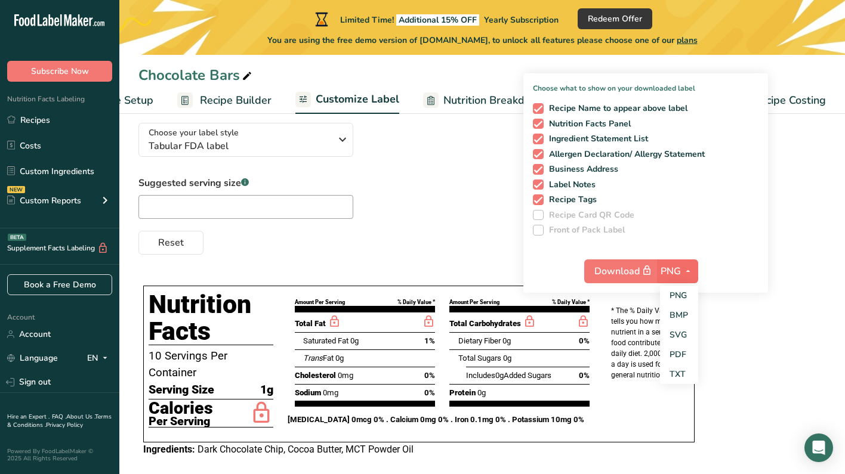
scroll to position [92, 0]
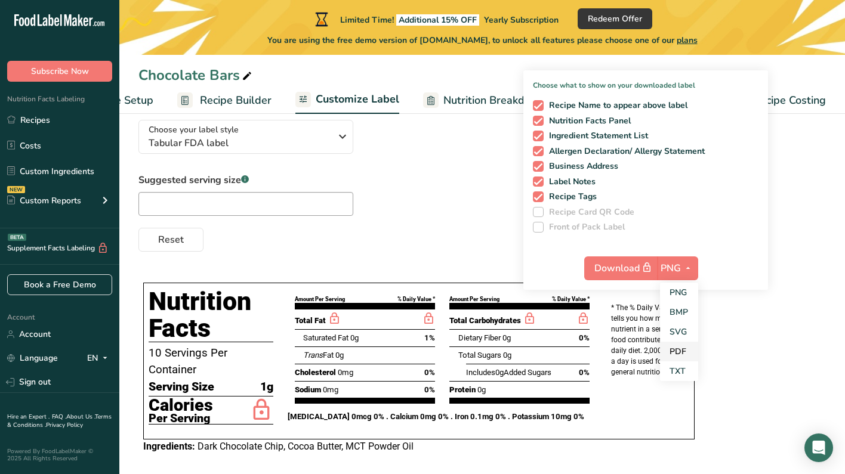
click at [680, 354] on link "PDF" at bounding box center [679, 352] width 38 height 20
click at [806, 236] on div "Reset" at bounding box center [481, 237] width 687 height 29
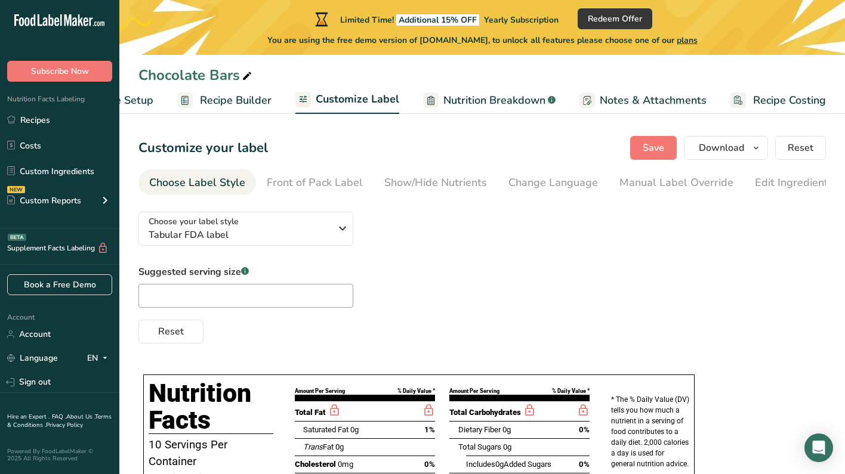
scroll to position [0, 0]
click at [238, 101] on span "Recipe Builder" at bounding box center [236, 100] width 72 height 16
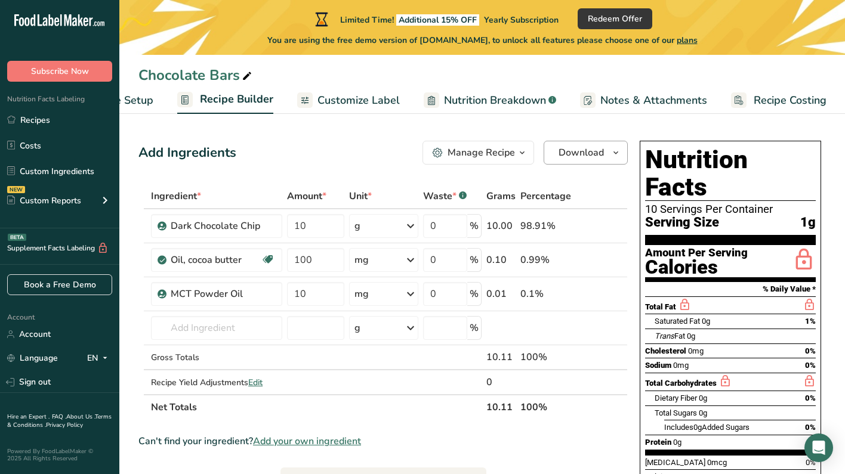
click at [613, 157] on icon "button" at bounding box center [616, 153] width 10 height 15
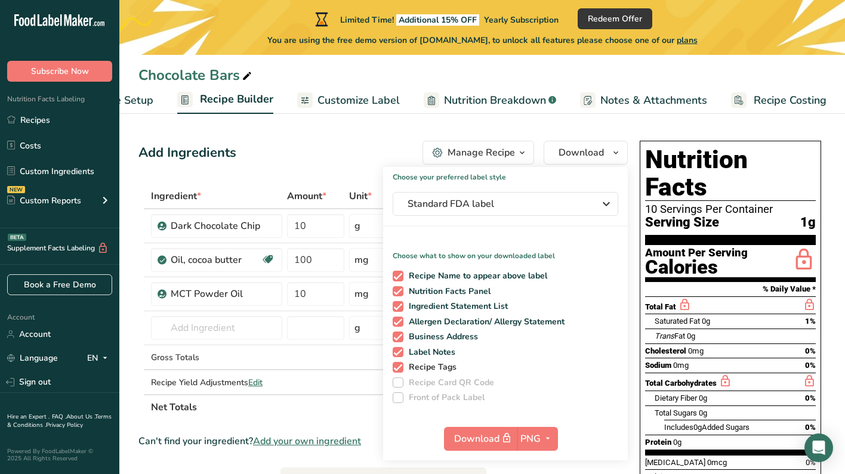
click at [400, 365] on span at bounding box center [398, 367] width 11 height 11
click at [400, 365] on input "Recipe Tags" at bounding box center [397, 367] width 8 height 8
checkbox input "false"
click at [399, 351] on span at bounding box center [398, 352] width 11 height 11
click at [399, 351] on input "Label Notes" at bounding box center [397, 352] width 8 height 8
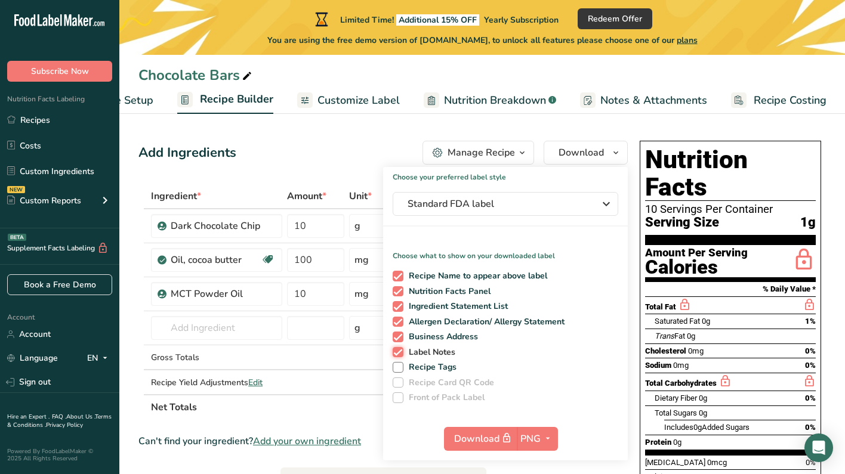
checkbox input "false"
click at [399, 329] on div "Recipe Name to appear above label Nutrition Facts Panel Ingredient Statement Li…" at bounding box center [505, 334] width 245 height 137
click at [397, 321] on span at bounding box center [398, 322] width 11 height 11
click at [397, 321] on input "Allergen Declaration/ Allergy Statement" at bounding box center [397, 322] width 8 height 8
checkbox input "false"
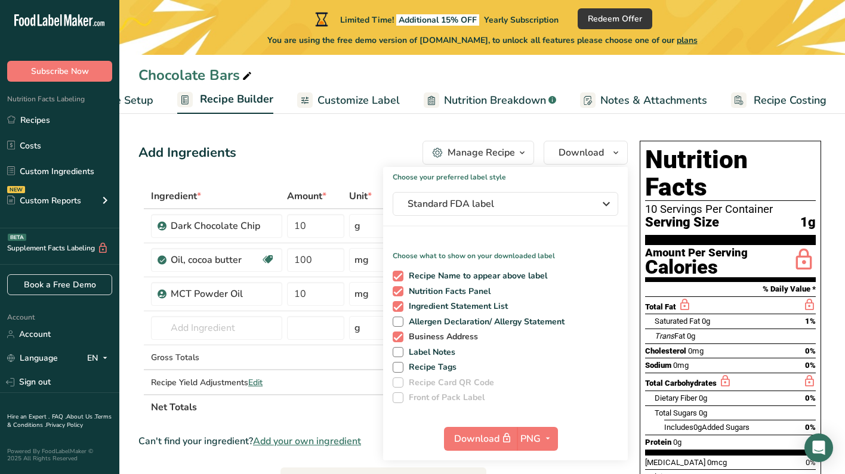
click at [397, 337] on span at bounding box center [398, 337] width 11 height 11
click at [397, 337] on input "Business Address" at bounding box center [397, 337] width 8 height 8
checkbox input "false"
click at [397, 306] on span at bounding box center [398, 306] width 11 height 11
click at [397, 306] on input "Ingredient Statement List" at bounding box center [397, 307] width 8 height 8
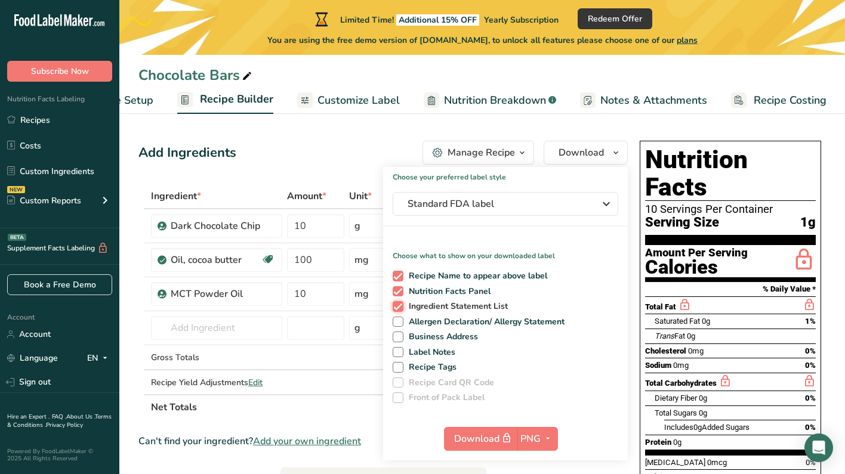
checkbox input "false"
click at [397, 286] on span at bounding box center [398, 291] width 11 height 11
click at [397, 288] on input "Nutrition Facts Panel" at bounding box center [397, 292] width 8 height 8
checkbox input "false"
click at [397, 274] on span at bounding box center [398, 276] width 11 height 11
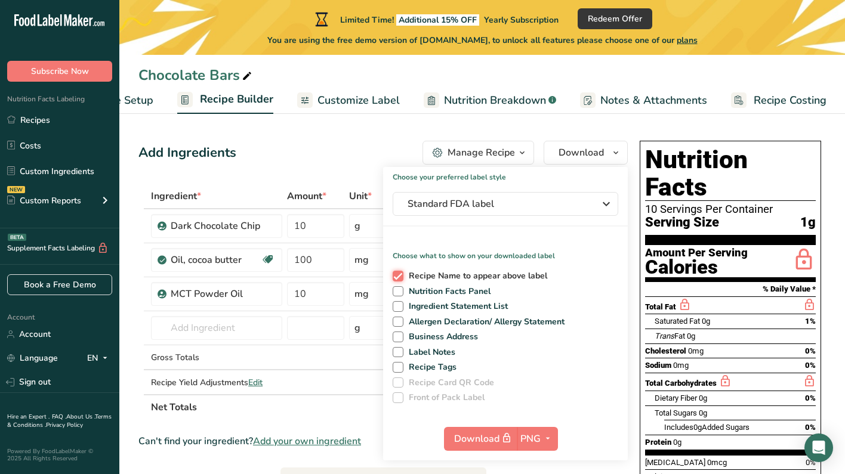
click at [397, 274] on input "Recipe Name to appear above label" at bounding box center [397, 276] width 8 height 8
click at [575, 205] on span "Standard FDA label" at bounding box center [497, 204] width 179 height 14
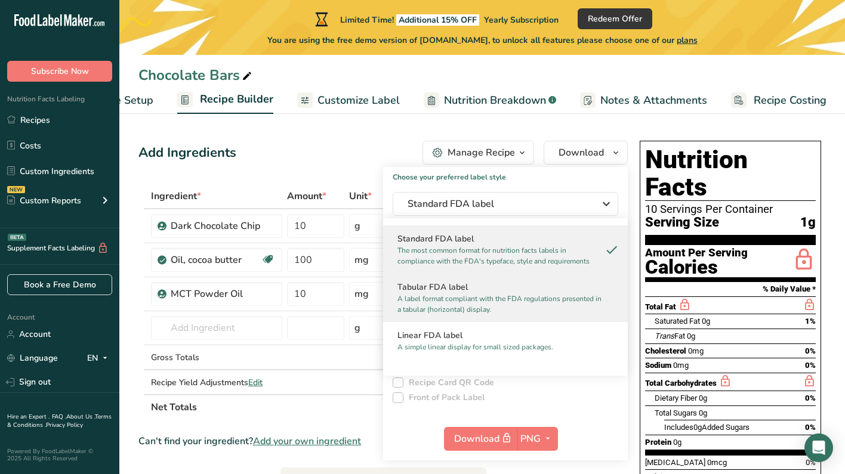
click at [538, 287] on h2 "Tabular FDA label" at bounding box center [505, 287] width 216 height 13
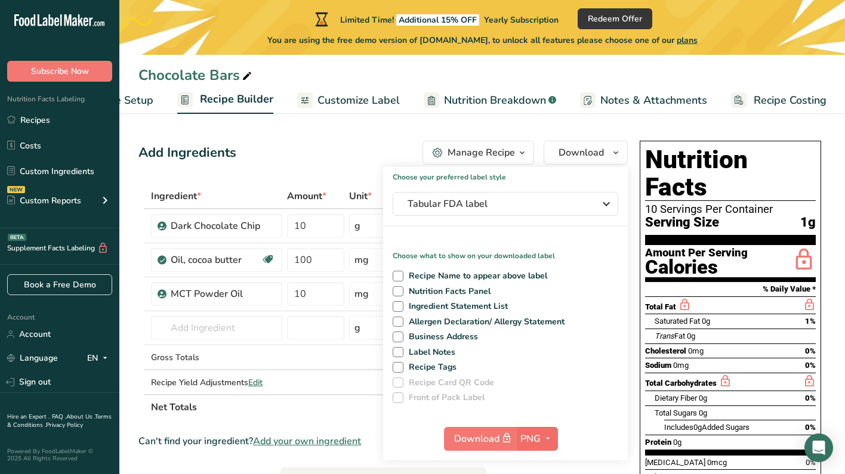
click at [542, 438] on span "button" at bounding box center [548, 439] width 14 height 14
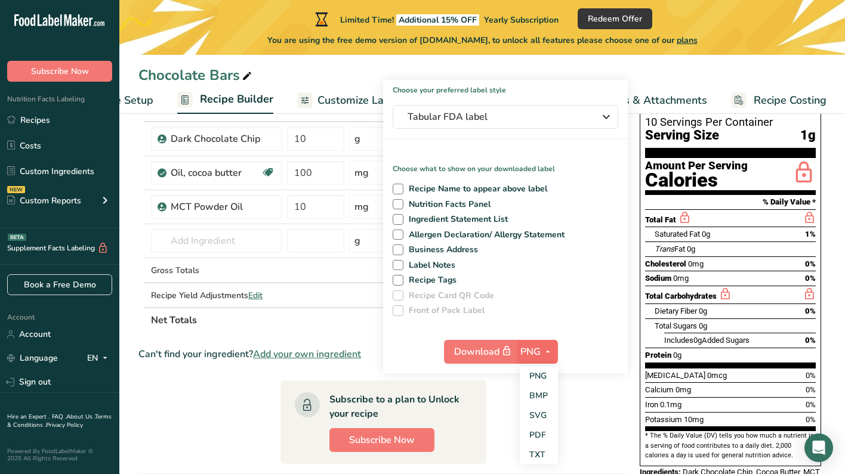
scroll to position [116, 0]
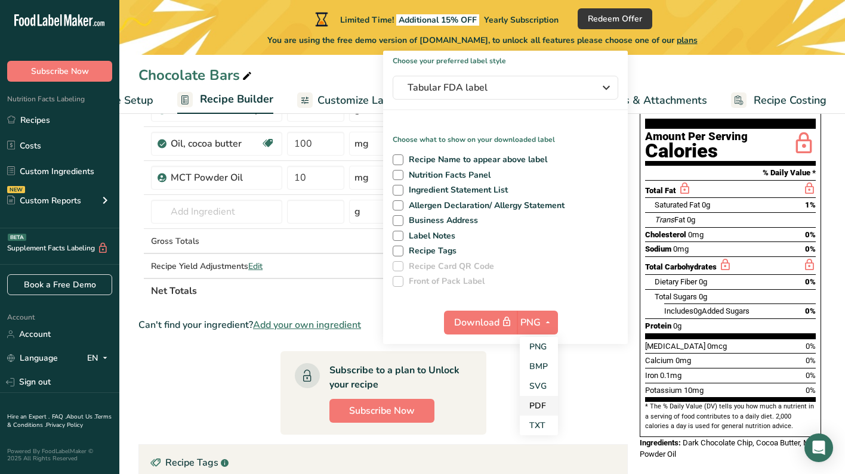
click at [539, 406] on link "PDF" at bounding box center [539, 406] width 38 height 20
click at [547, 323] on icon "button" at bounding box center [547, 322] width 10 height 15
click at [542, 362] on link "BMP" at bounding box center [538, 367] width 38 height 20
click at [541, 316] on span "button" at bounding box center [548, 323] width 14 height 14
click at [538, 380] on link "SVG" at bounding box center [539, 386] width 38 height 20
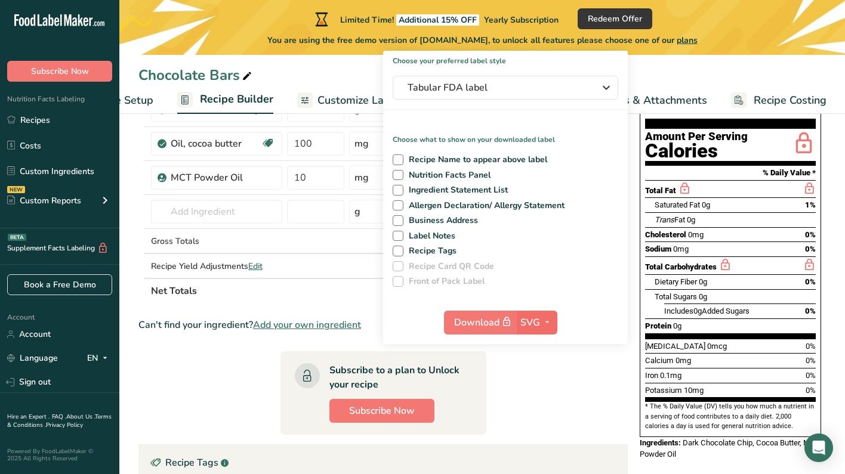
click at [544, 326] on icon "button" at bounding box center [547, 322] width 10 height 15
click at [539, 405] on link "PDF" at bounding box center [538, 406] width 38 height 20
click at [545, 317] on icon "button" at bounding box center [547, 322] width 10 height 15
click at [542, 423] on link "TXT" at bounding box center [538, 426] width 38 height 20
checkbox input "true"
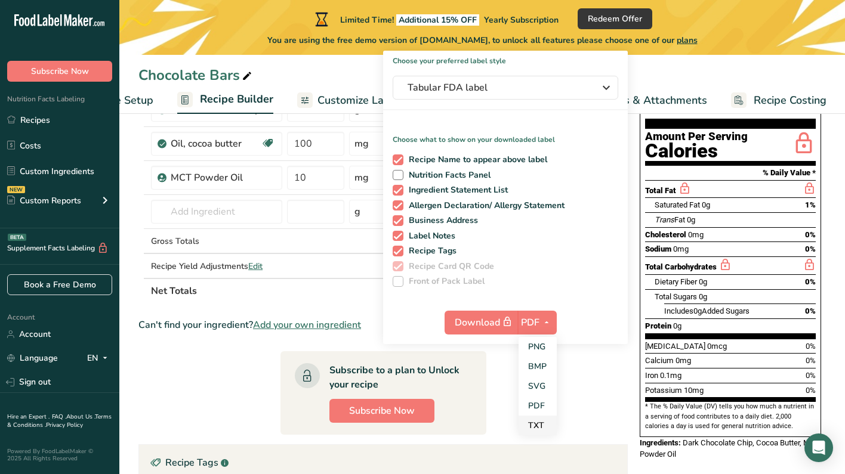
checkbox input "true"
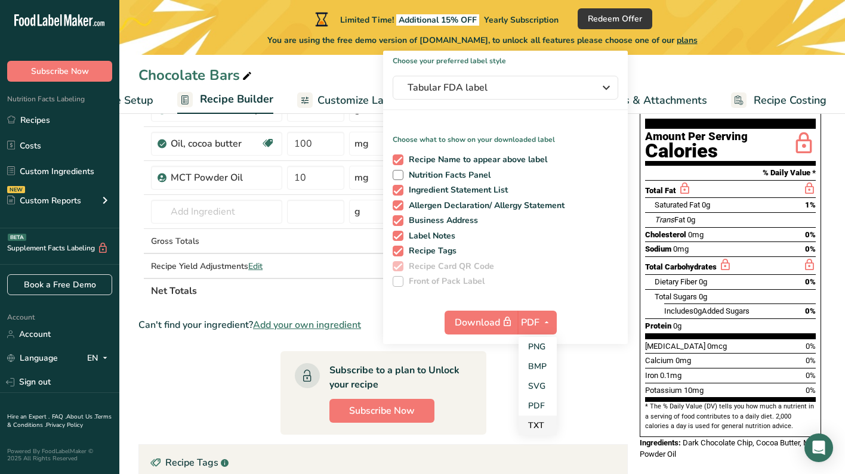
checkbox input "true"
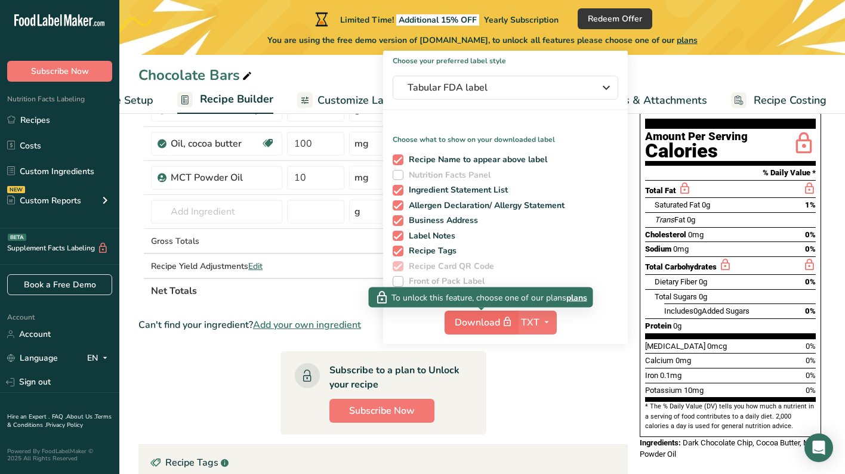
click at [470, 325] on span "Download" at bounding box center [485, 322] width 60 height 15
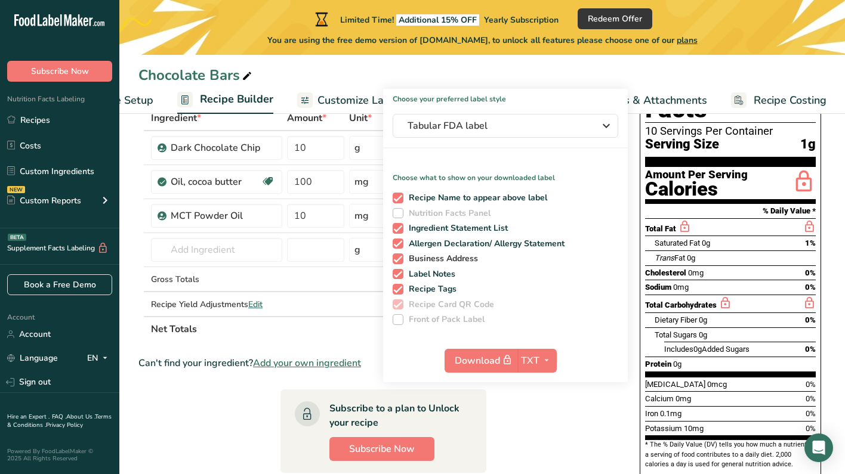
scroll to position [79, 0]
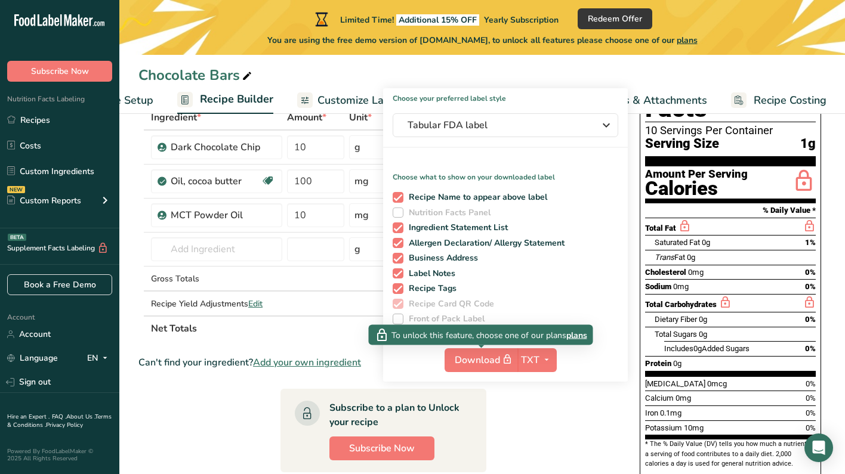
click at [577, 335] on span "plans" at bounding box center [576, 335] width 21 height 13
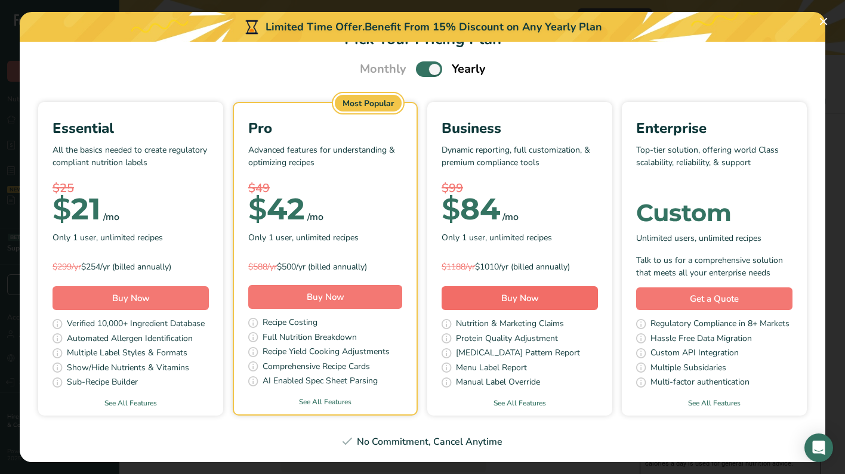
scroll to position [33, 0]
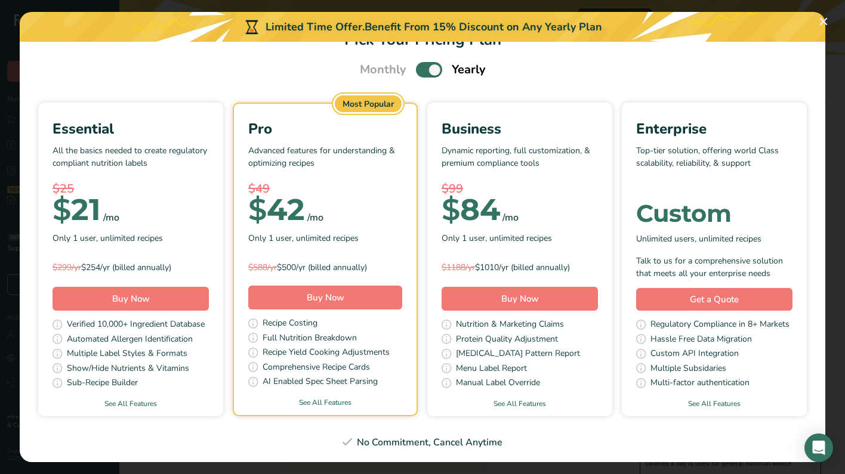
click at [134, 212] on div "$ 21 /mo" at bounding box center [131, 210] width 156 height 24
click at [428, 69] on span "Pick Your Pricing Plan Modal" at bounding box center [429, 69] width 26 height 15
click at [424, 69] on input "Pick Your Pricing Plan Modal" at bounding box center [420, 70] width 8 height 8
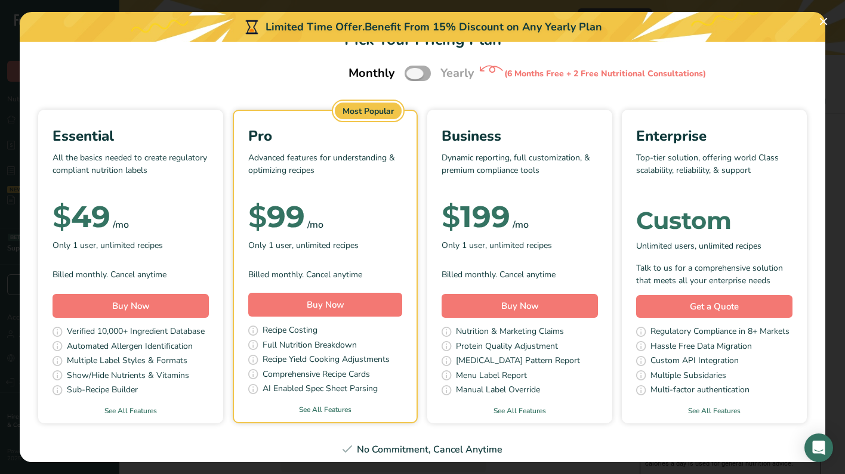
click at [428, 69] on span "Pick Your Pricing Plan Modal" at bounding box center [418, 73] width 26 height 15
click at [412, 70] on input "Pick Your Pricing Plan Modal" at bounding box center [409, 74] width 8 height 8
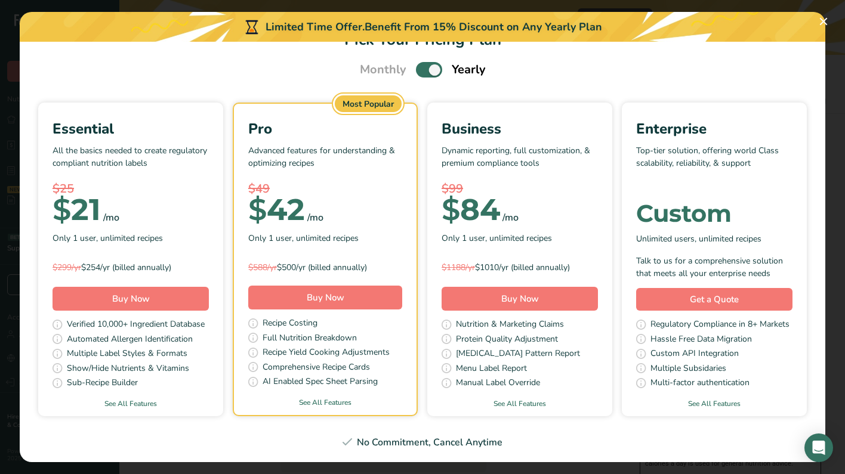
click at [428, 69] on span "Pick Your Pricing Plan Modal" at bounding box center [429, 69] width 26 height 15
click at [424, 69] on input "Pick Your Pricing Plan Modal" at bounding box center [420, 70] width 8 height 8
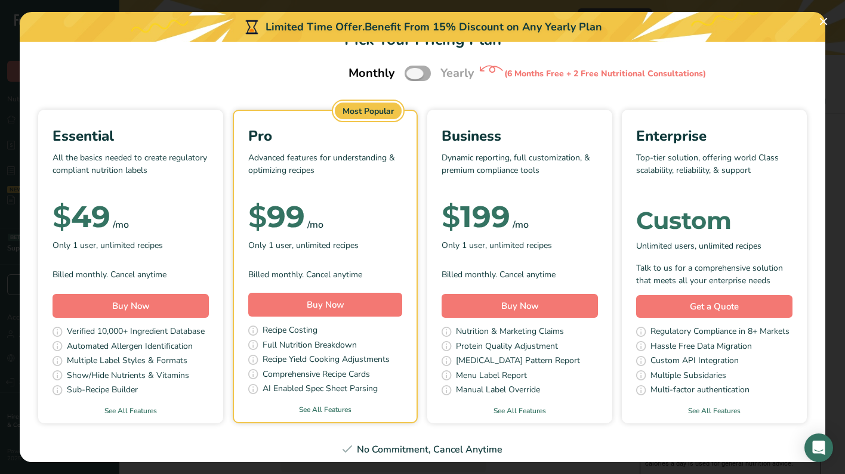
click at [428, 69] on span "Pick Your Pricing Plan Modal" at bounding box center [418, 73] width 26 height 15
click at [412, 70] on input "Pick Your Pricing Plan Modal" at bounding box center [409, 74] width 8 height 8
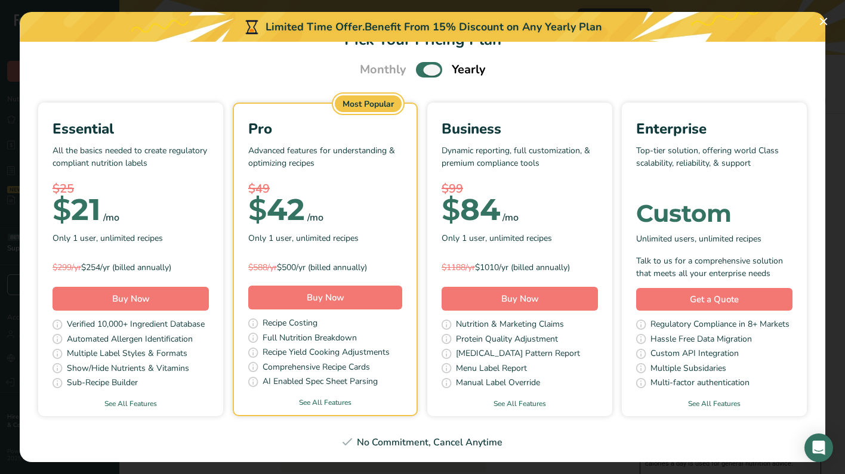
click at [428, 69] on span "Pick Your Pricing Plan Modal" at bounding box center [429, 69] width 26 height 15
click at [424, 69] on input "Pick Your Pricing Plan Modal" at bounding box center [420, 70] width 8 height 8
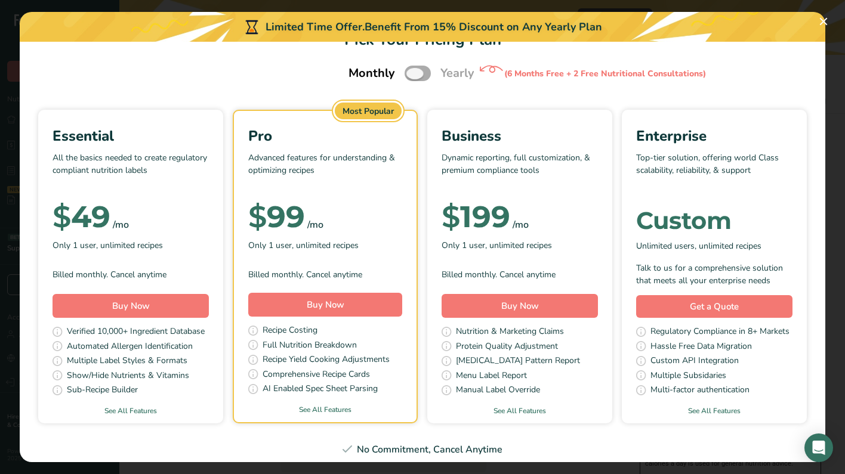
click at [428, 69] on span "Pick Your Pricing Plan Modal" at bounding box center [418, 73] width 26 height 15
click at [412, 70] on input "Pick Your Pricing Plan Modal" at bounding box center [409, 74] width 8 height 8
checkbox input "true"
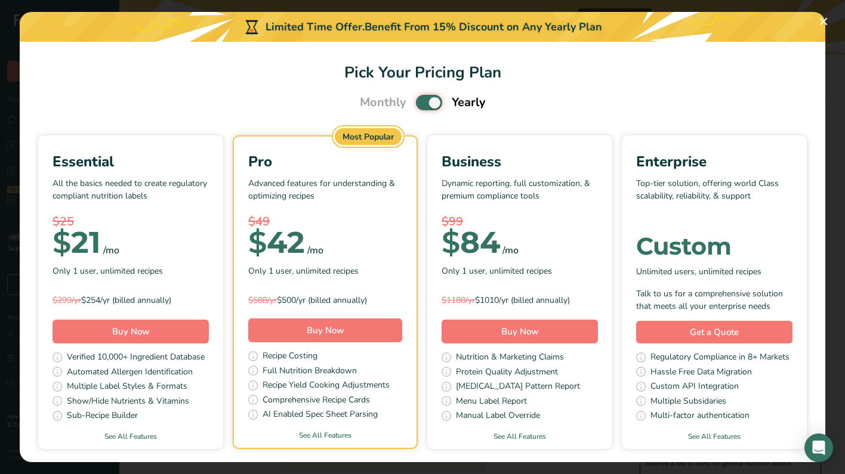
scroll to position [0, 0]
